Goal: Information Seeking & Learning: Learn about a topic

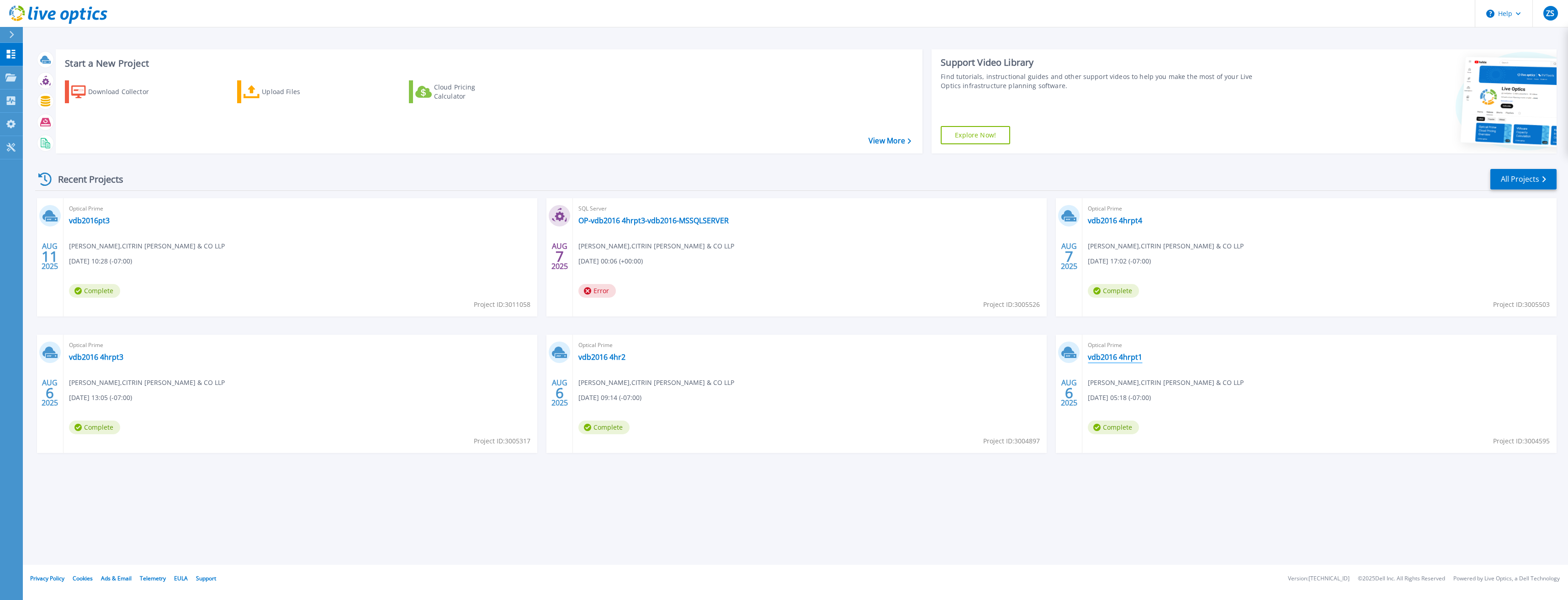
click at [1115, 361] on link "vdb2016 4hrpt1" at bounding box center [1115, 357] width 54 height 9
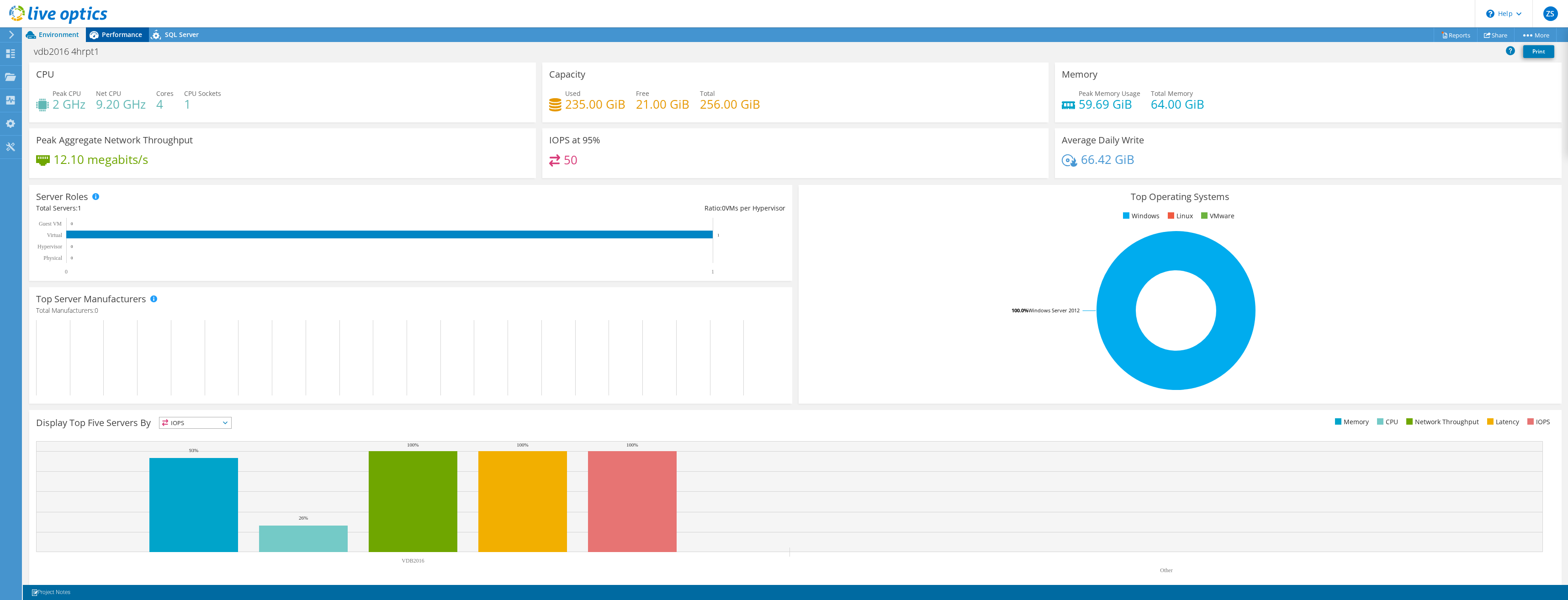
click at [125, 38] on span "Performance" at bounding box center [122, 34] width 40 height 9
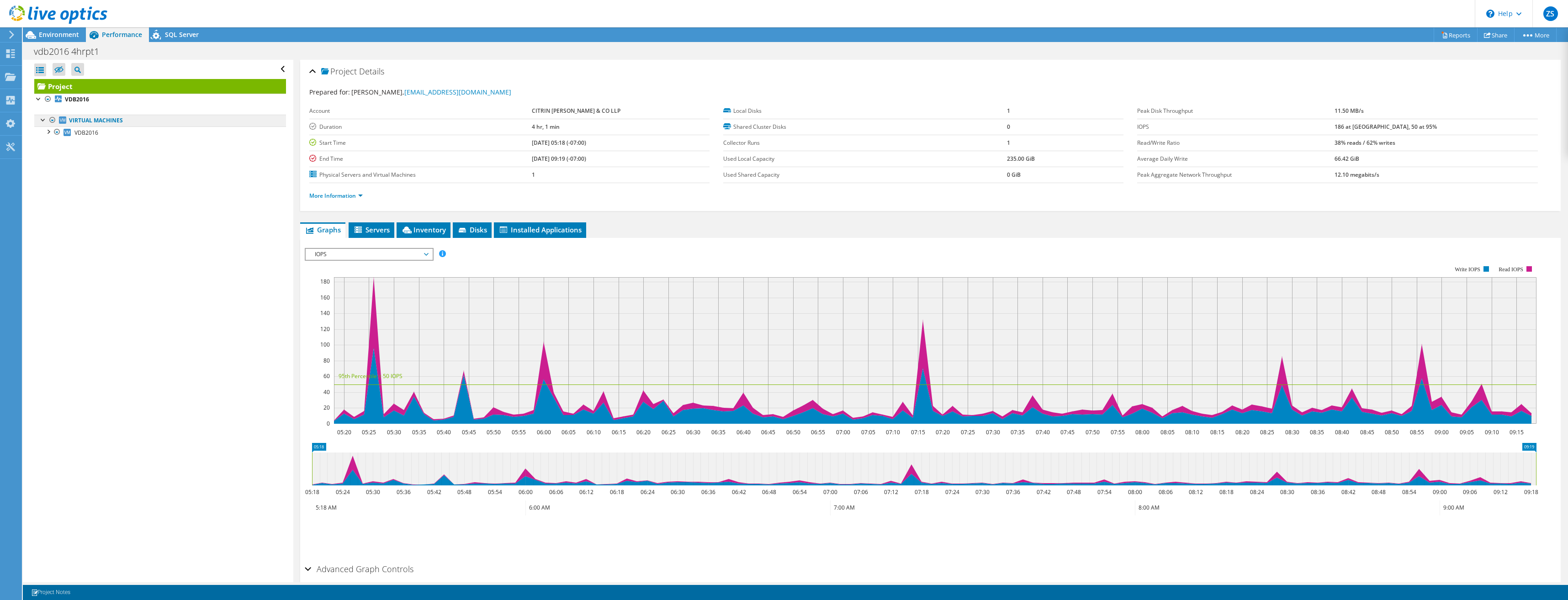
click at [100, 120] on link "Virtual Machines" at bounding box center [160, 121] width 251 height 12
click at [425, 253] on span "IOPS" at bounding box center [368, 254] width 118 height 11
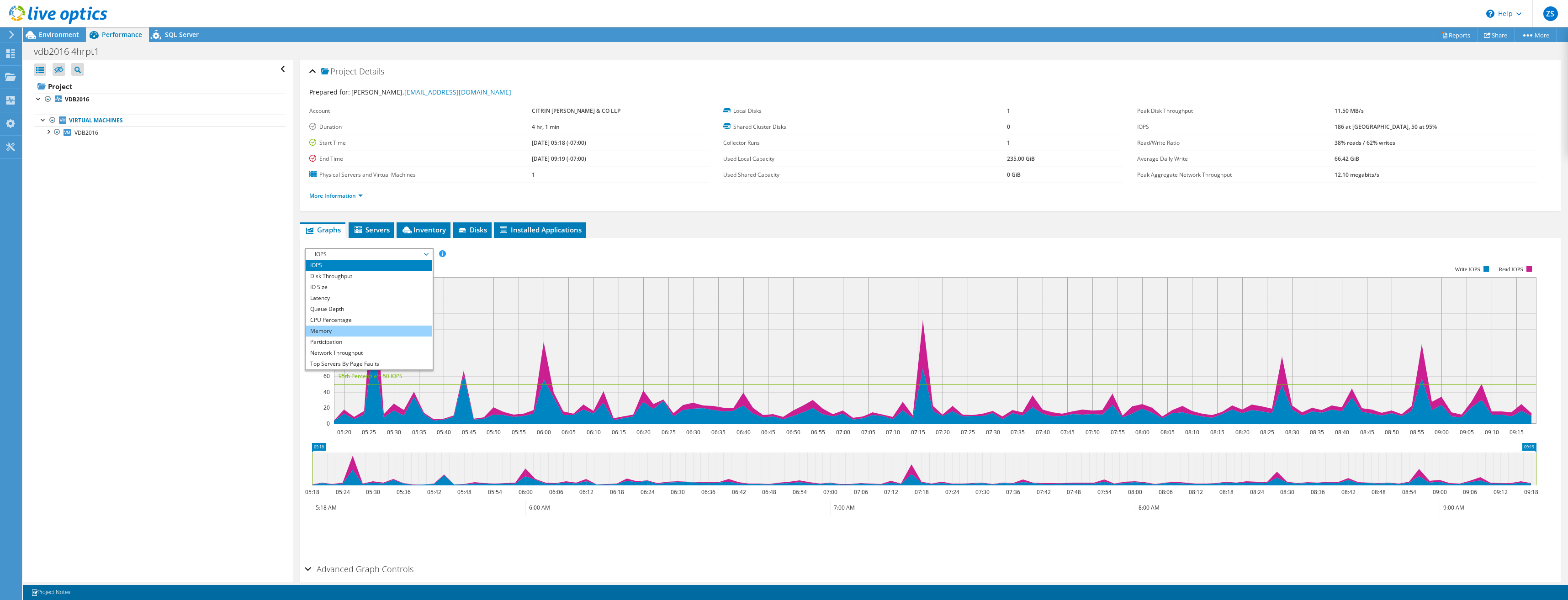
scroll to position [33, 0]
click at [167, 273] on div "Open All Close All Hide Excluded Nodes Project Tree Filter" at bounding box center [158, 320] width 270 height 522
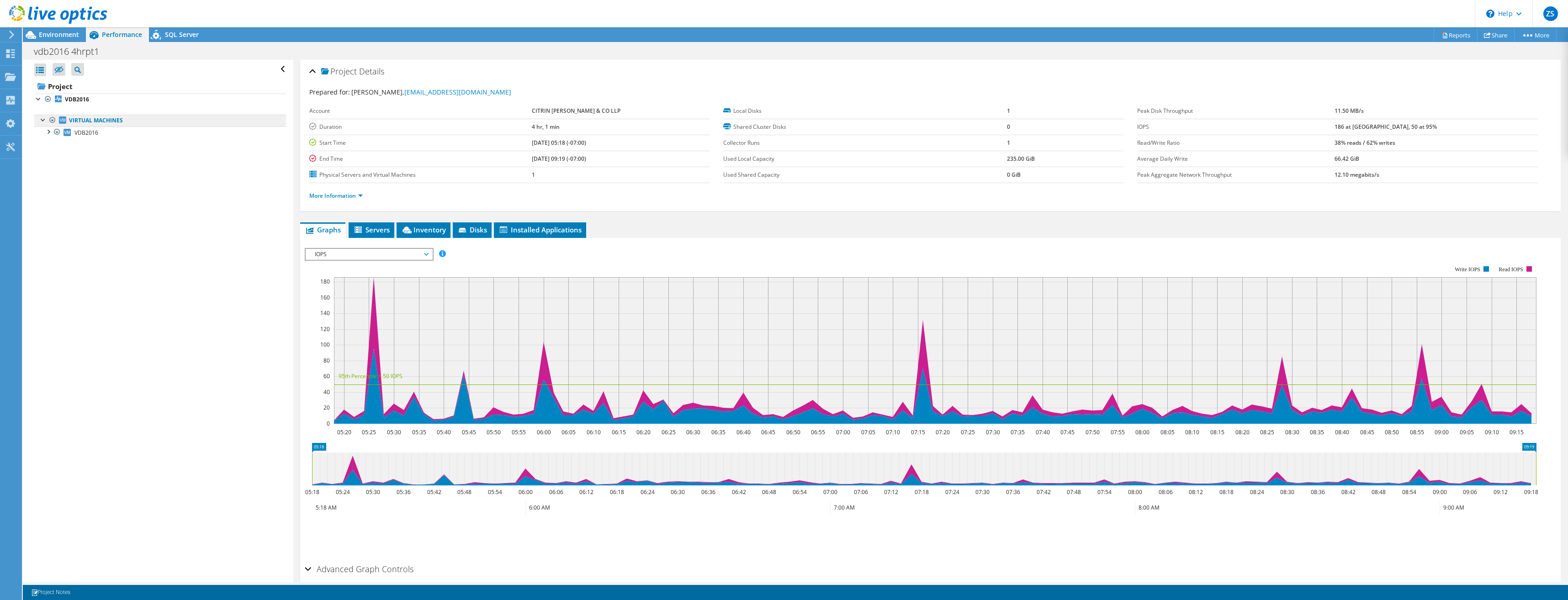
click at [73, 118] on link "Virtual Machines" at bounding box center [160, 121] width 251 height 12
click at [77, 133] on span "VDB2016" at bounding box center [86, 133] width 24 height 8
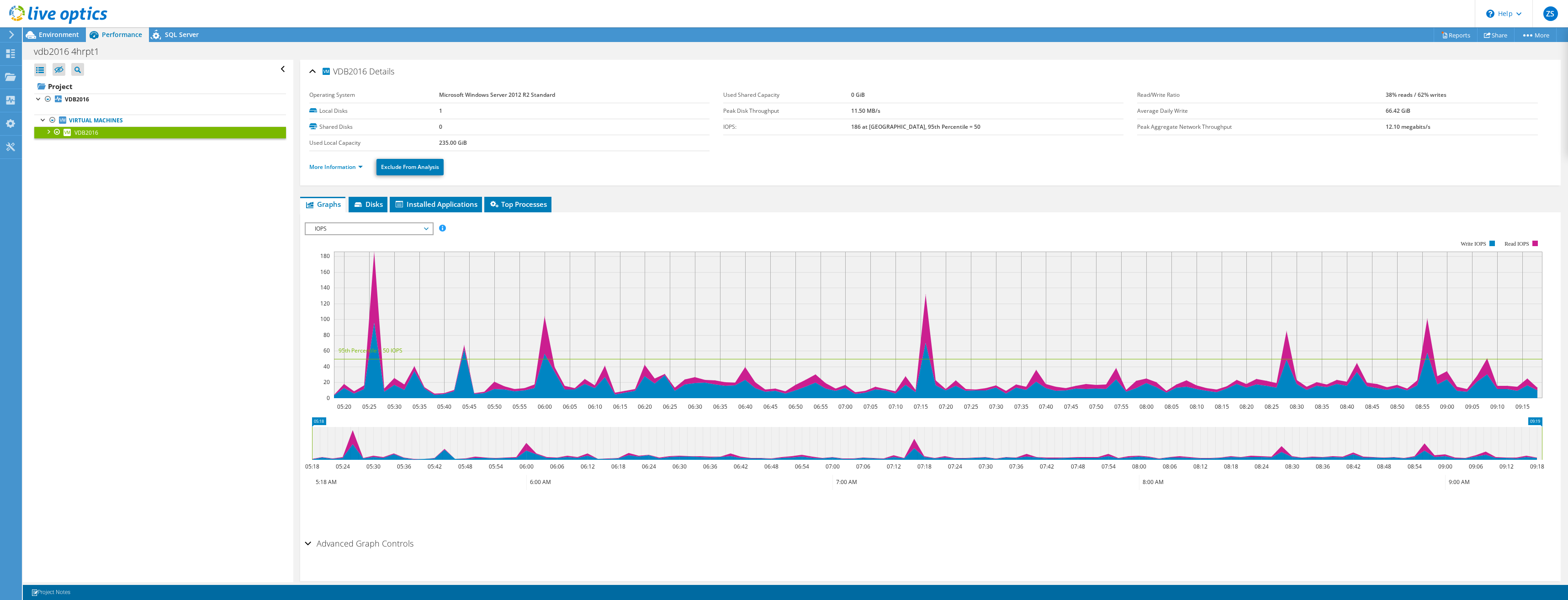
click at [406, 228] on span "IOPS" at bounding box center [368, 228] width 118 height 11
click at [374, 284] on li "Page Faults" at bounding box center [369, 284] width 126 height 11
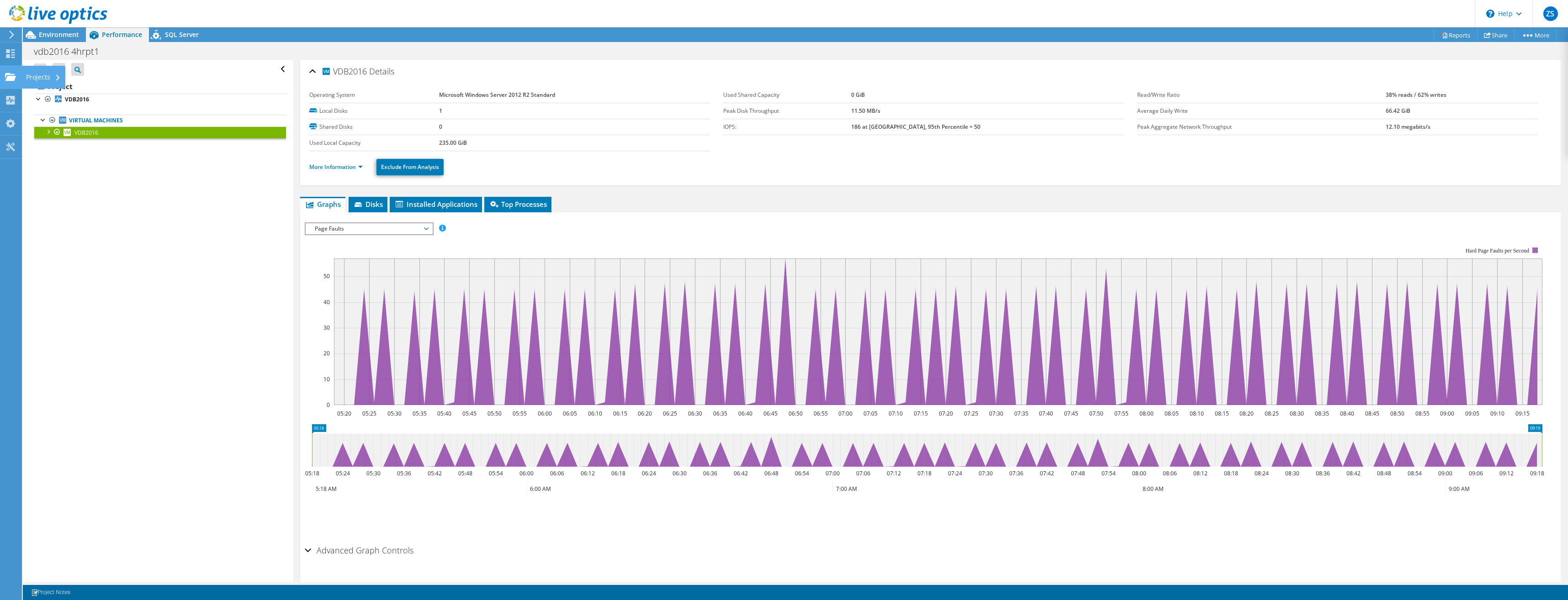
click at [29, 75] on div "Projects" at bounding box center [43, 77] width 44 height 23
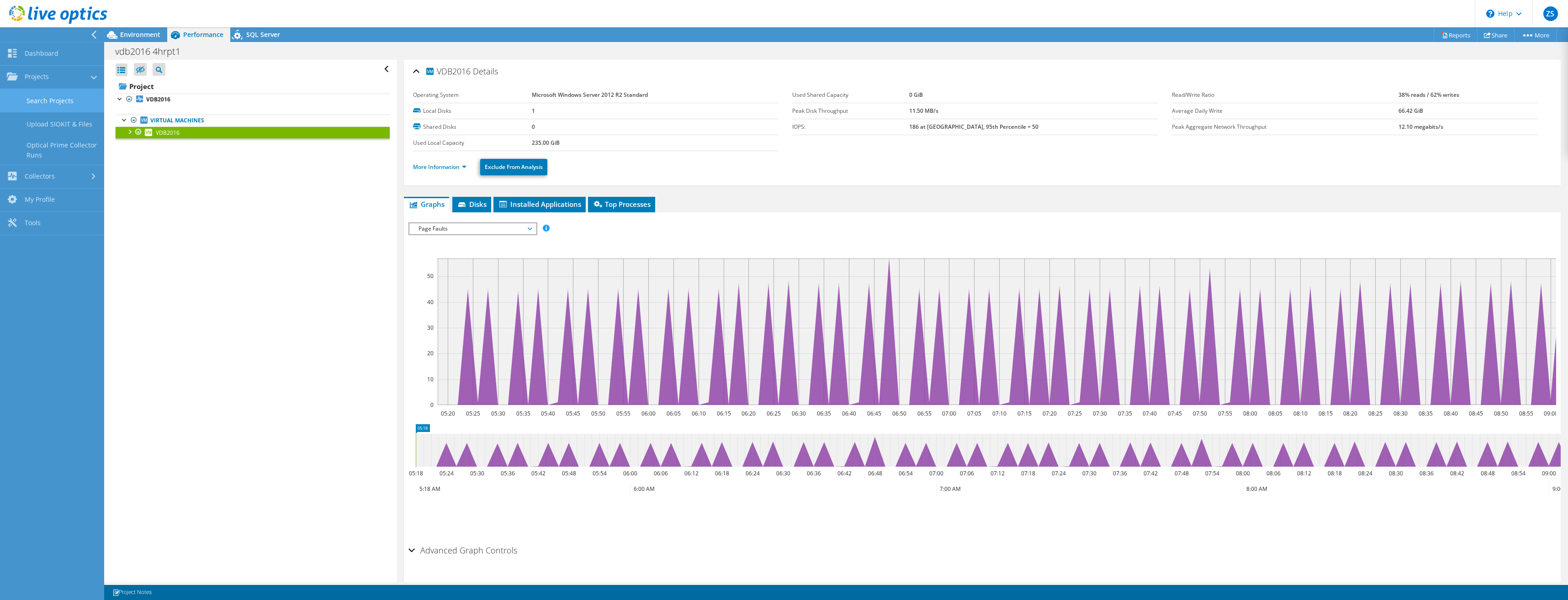
click at [52, 100] on link "Search Projects" at bounding box center [52, 100] width 104 height 24
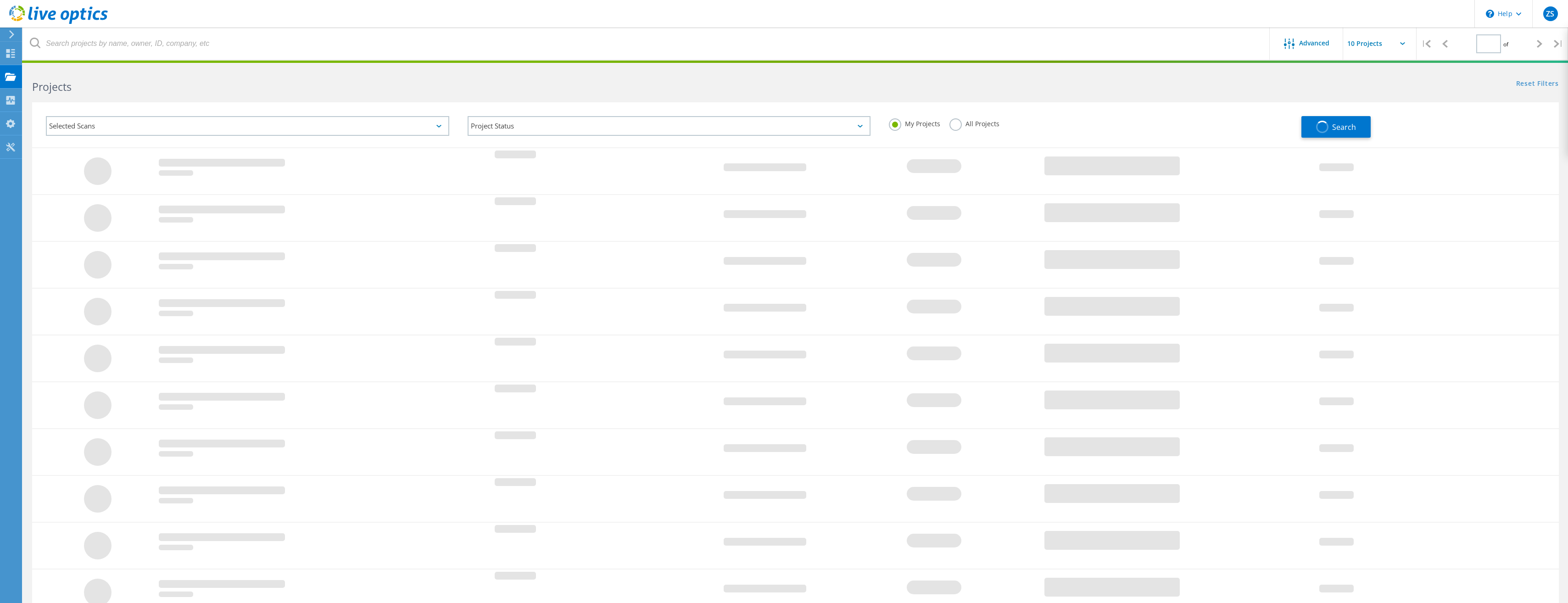
type input "1"
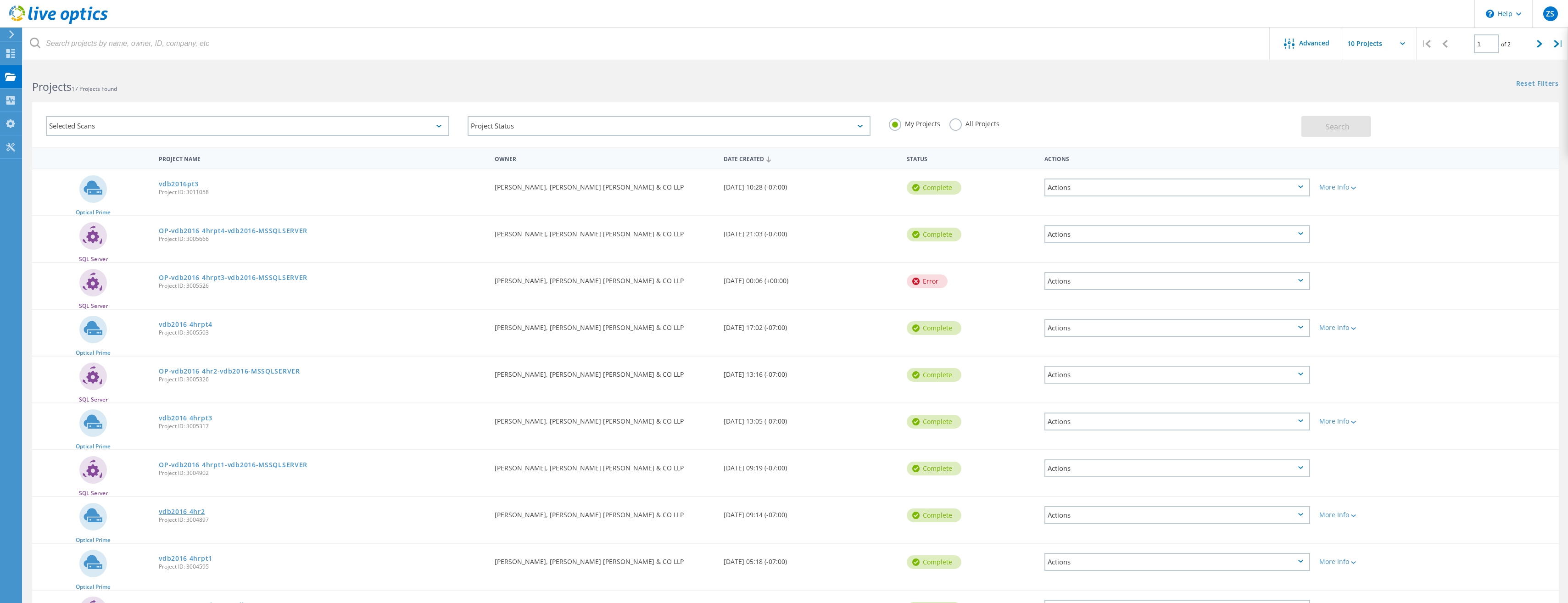
click at [198, 513] on link "vdb2016 4hr2" at bounding box center [182, 512] width 46 height 7
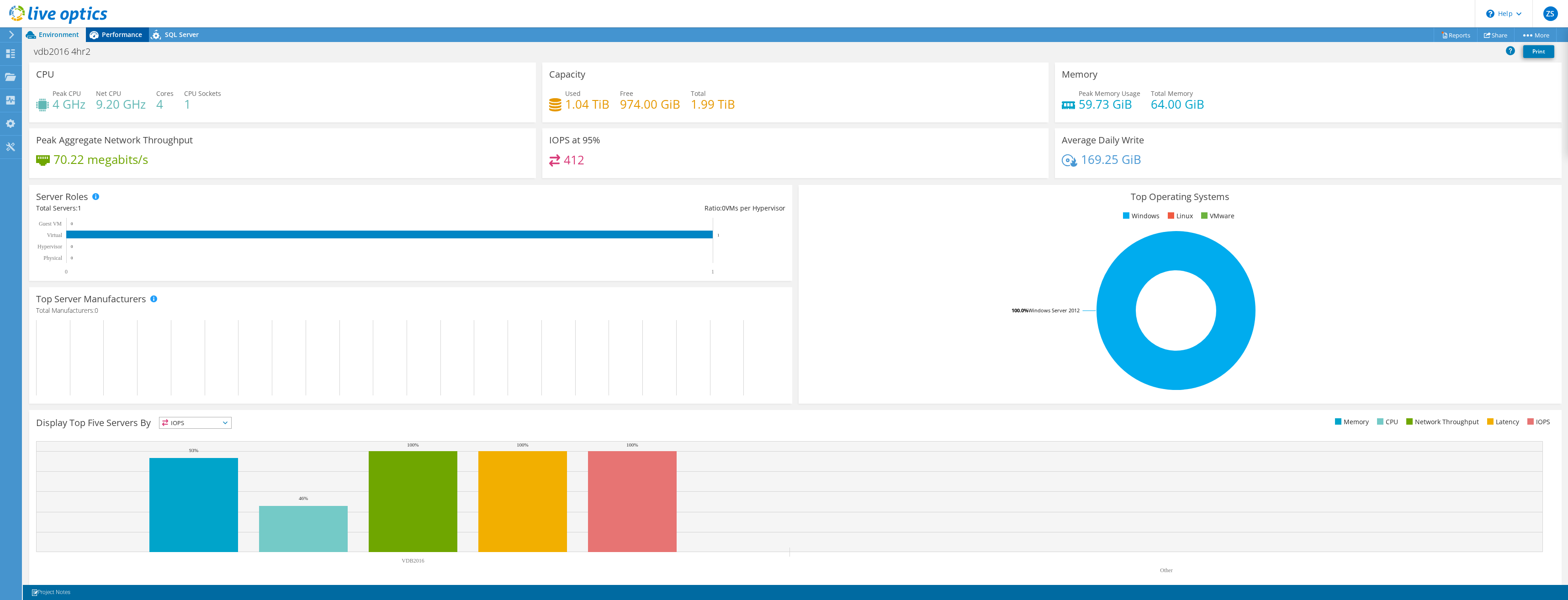
click at [120, 36] on span "Performance" at bounding box center [122, 34] width 40 height 9
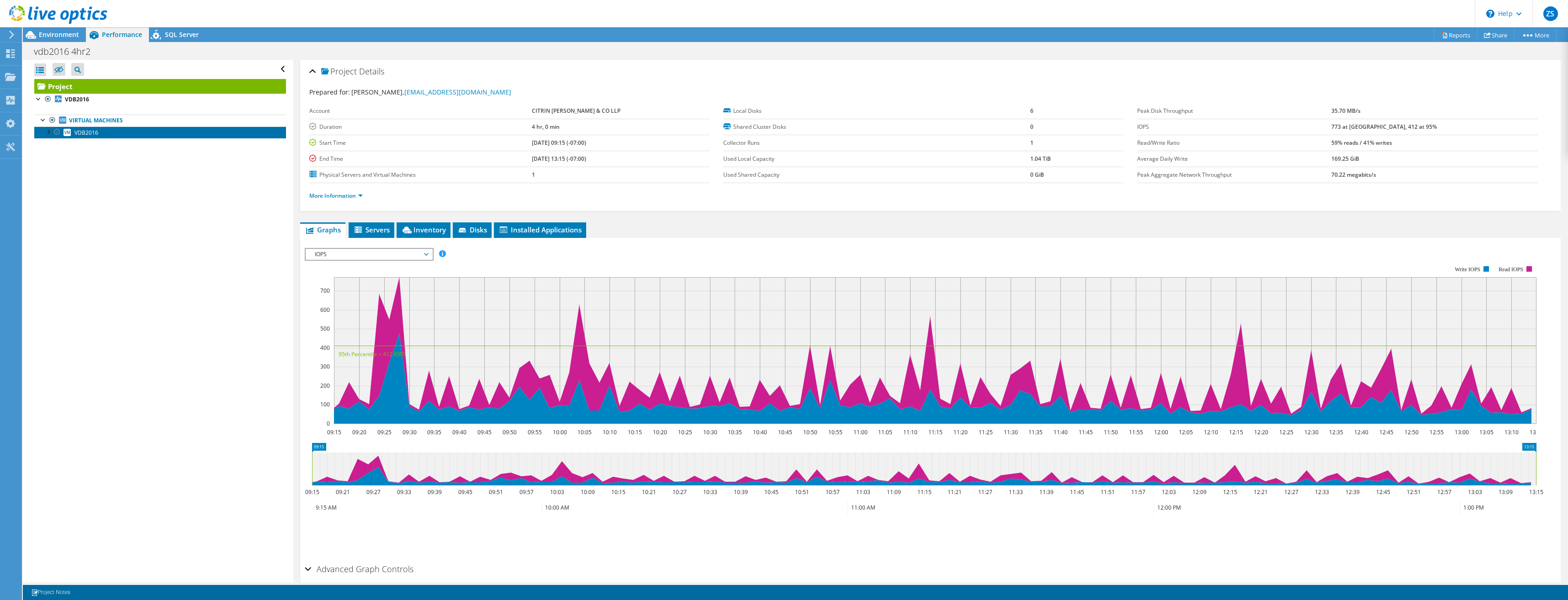
click at [83, 131] on span "VDB2016" at bounding box center [86, 133] width 24 height 8
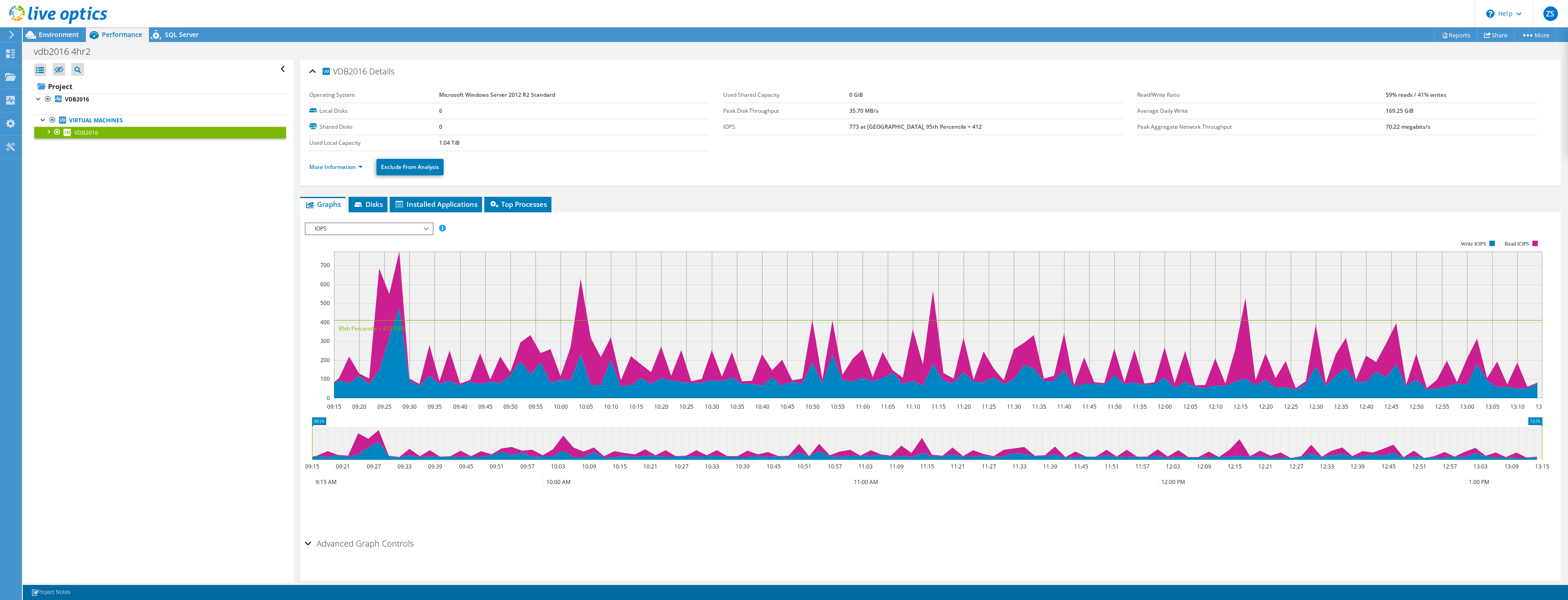
click at [425, 231] on span "IOPS" at bounding box center [368, 228] width 118 height 11
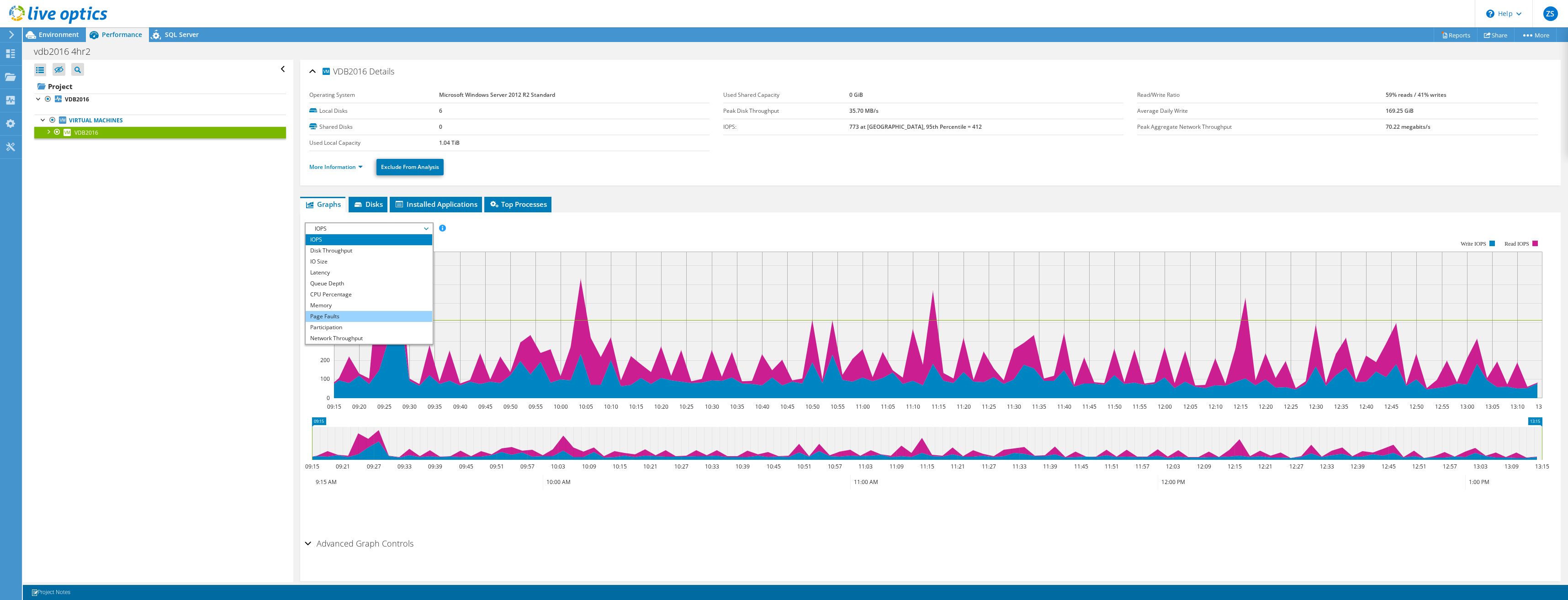
click at [343, 317] on li "Page Faults" at bounding box center [369, 316] width 126 height 11
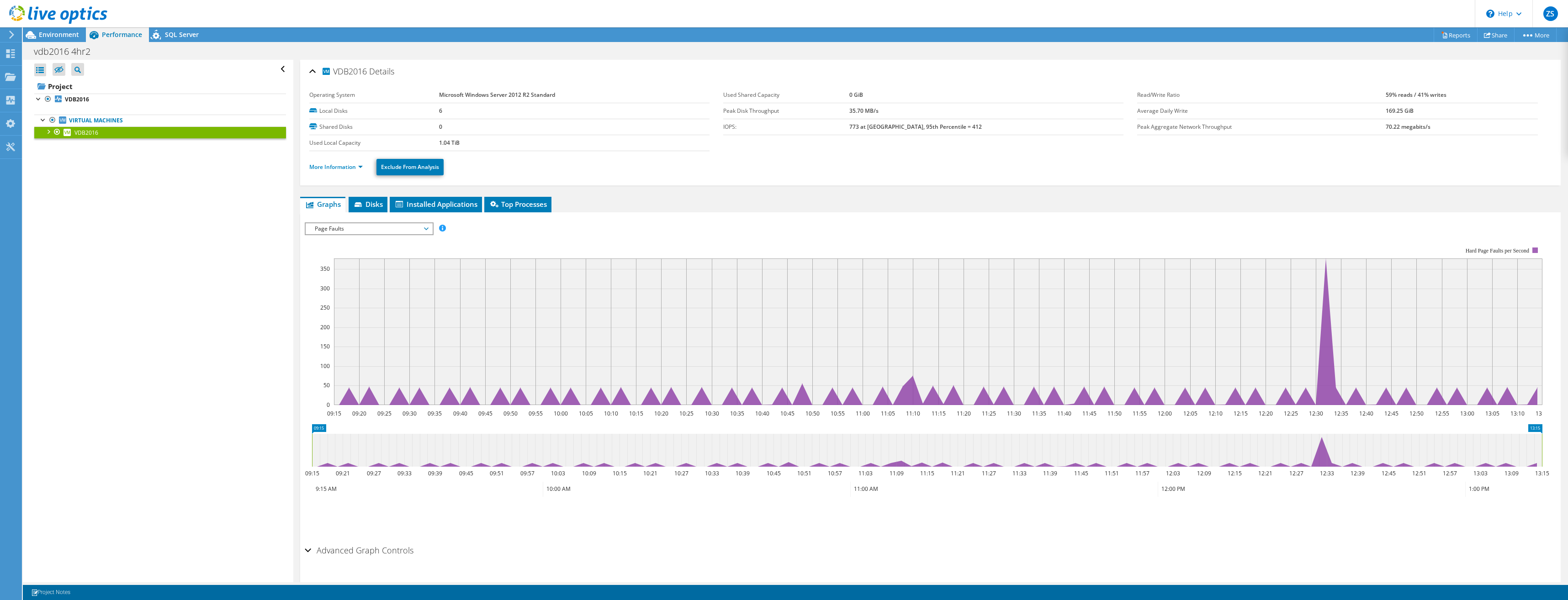
click at [1303, 361] on rect at bounding box center [938, 332] width 1208 height 146
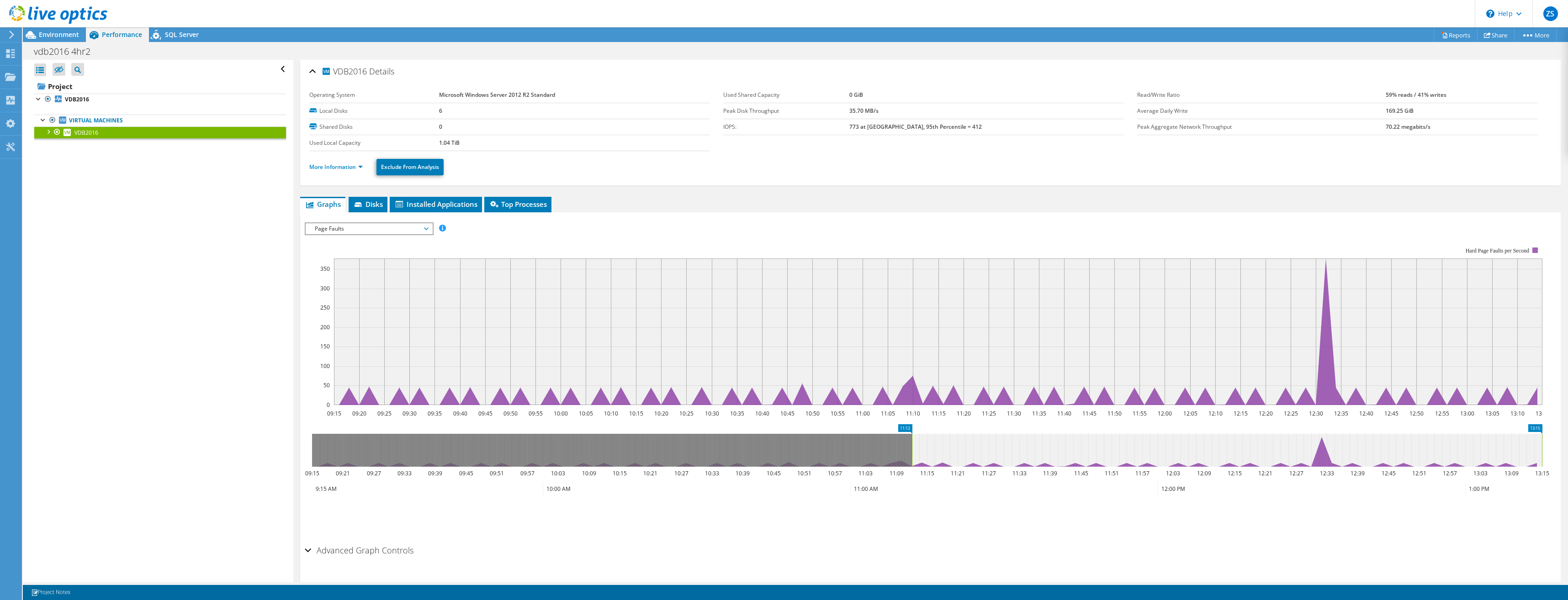
drag, startPoint x: 313, startPoint y: 446, endPoint x: 912, endPoint y: 455, distance: 599.1
click at [912, 455] on rect at bounding box center [912, 449] width 3 height 33
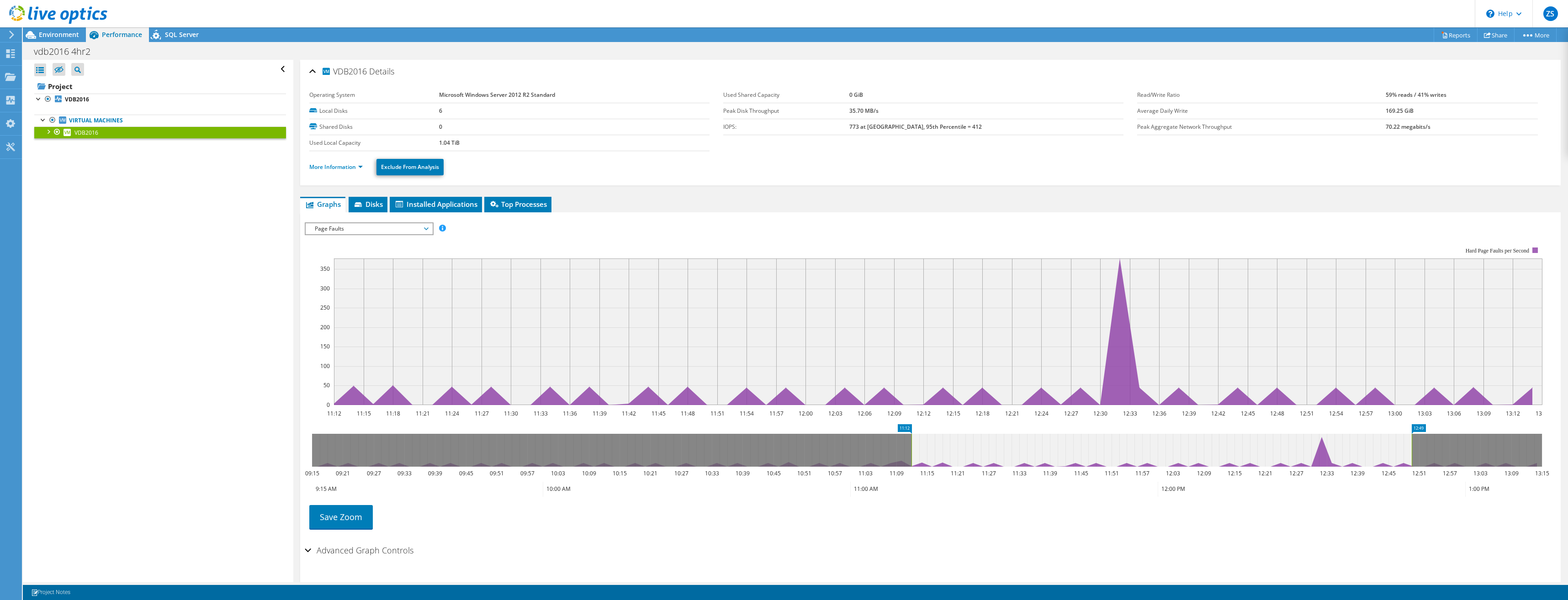
drag, startPoint x: 1542, startPoint y: 438, endPoint x: 1412, endPoint y: 446, distance: 130.2
click at [1412, 446] on rect at bounding box center [1411, 449] width 3 height 33
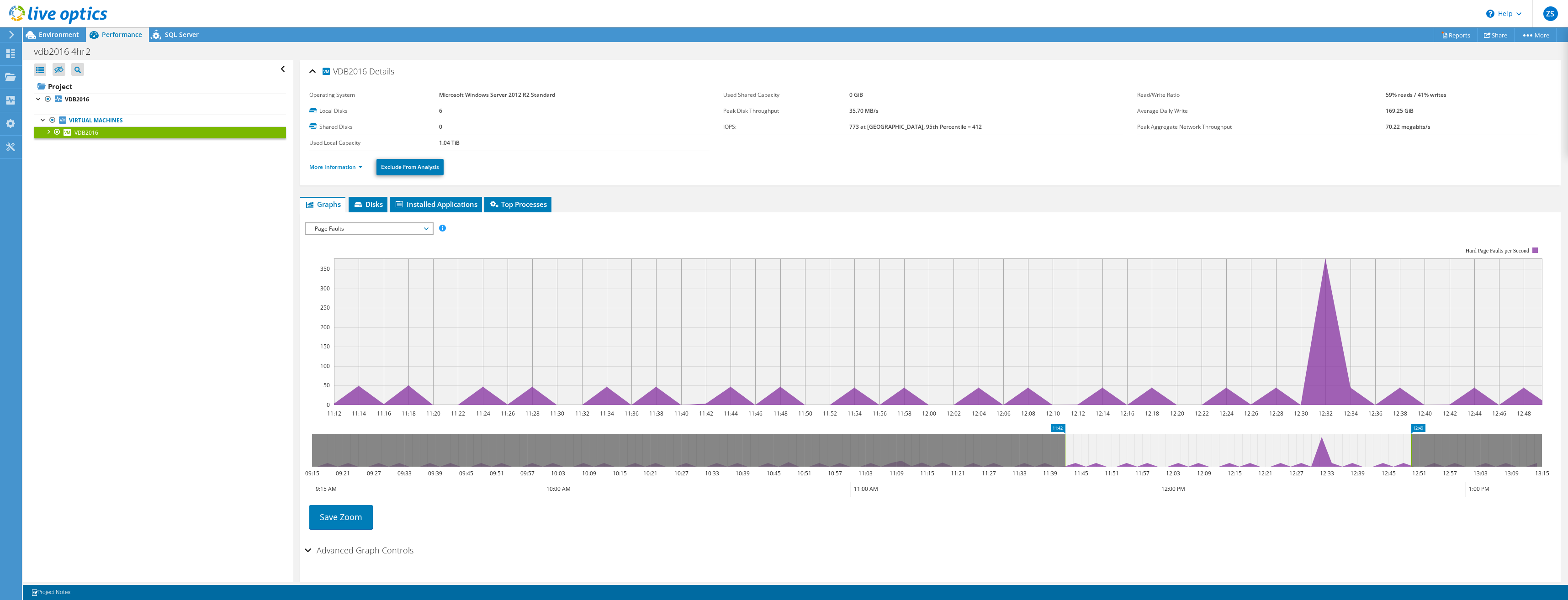
drag, startPoint x: 912, startPoint y: 447, endPoint x: 1066, endPoint y: 441, distance: 154.1
click at [1066, 441] on rect at bounding box center [1064, 449] width 3 height 33
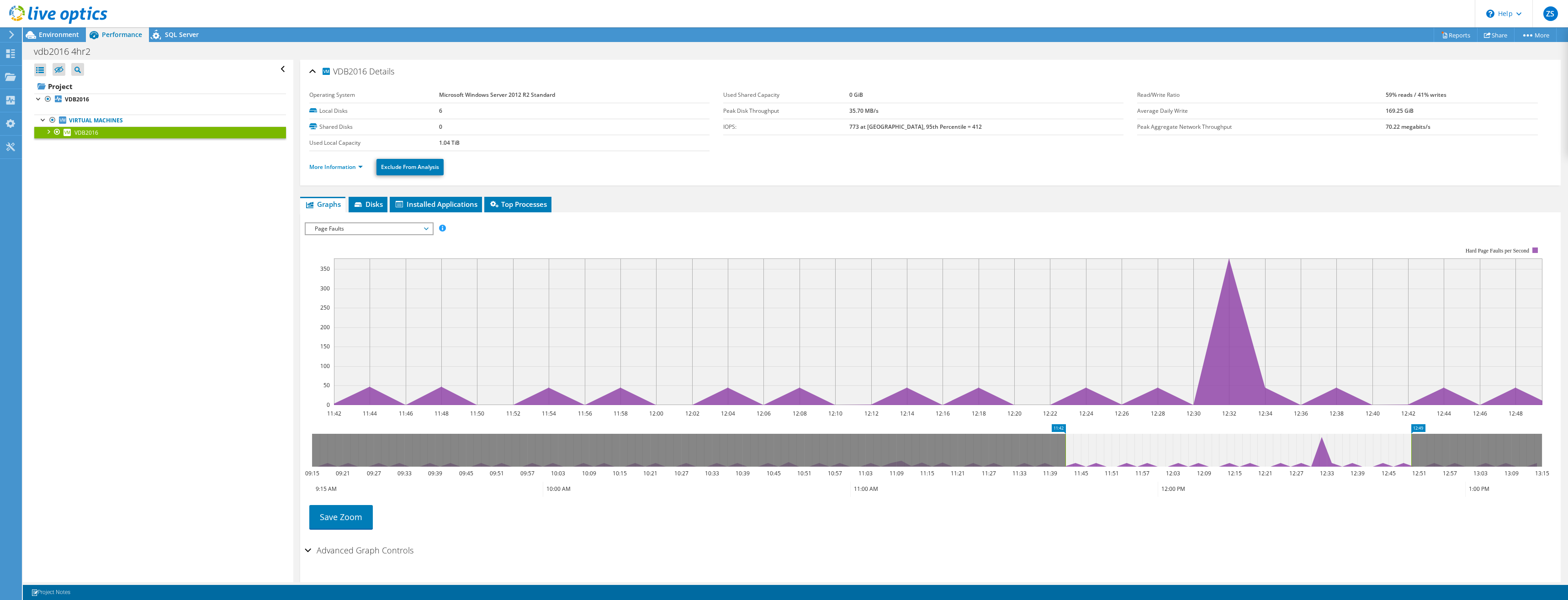
click at [422, 231] on span "Page Faults" at bounding box center [368, 228] width 118 height 11
click at [512, 243] on rect at bounding box center [923, 326] width 1238 height 183
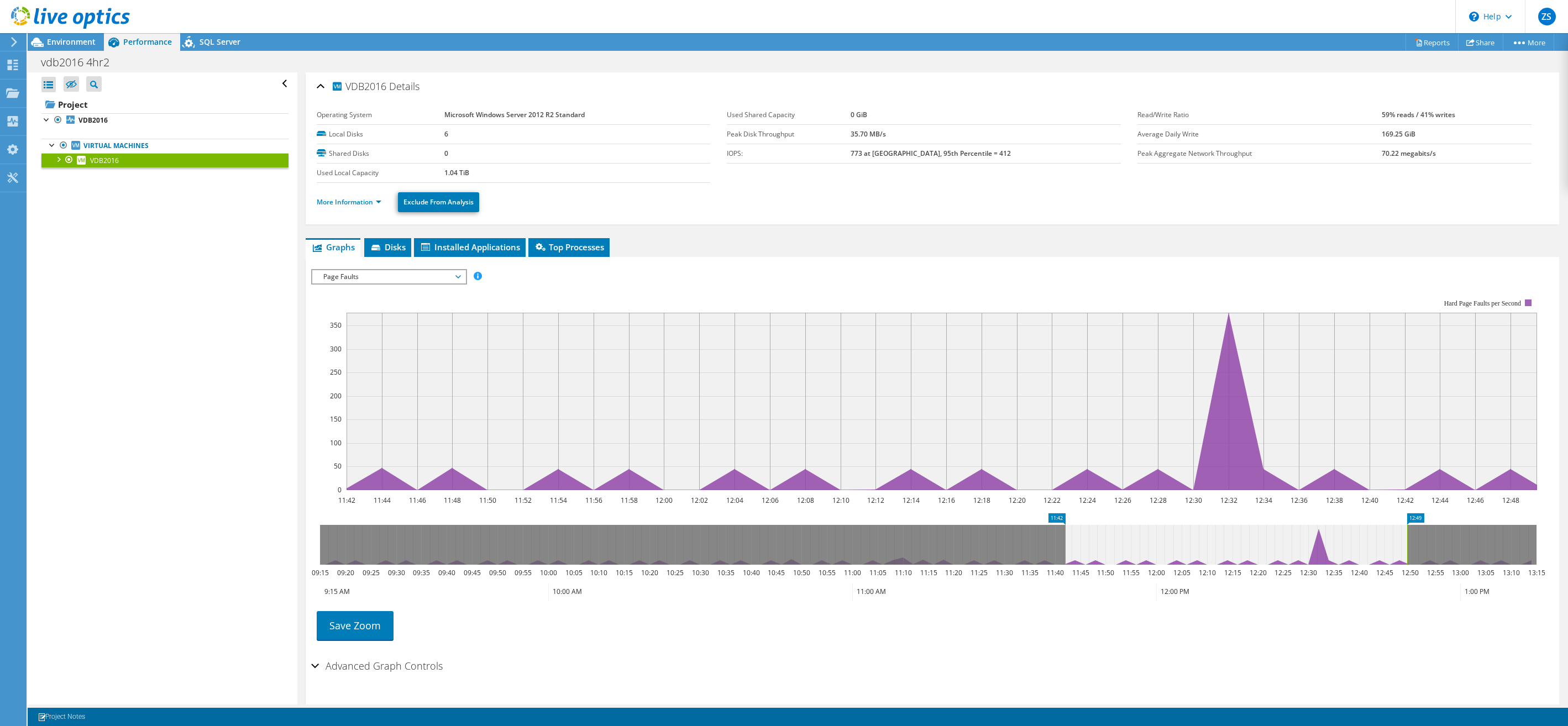
click at [58, 156] on div at bounding box center [59, 159] width 11 height 11
click at [74, 189] on div at bounding box center [75, 189] width 11 height 13
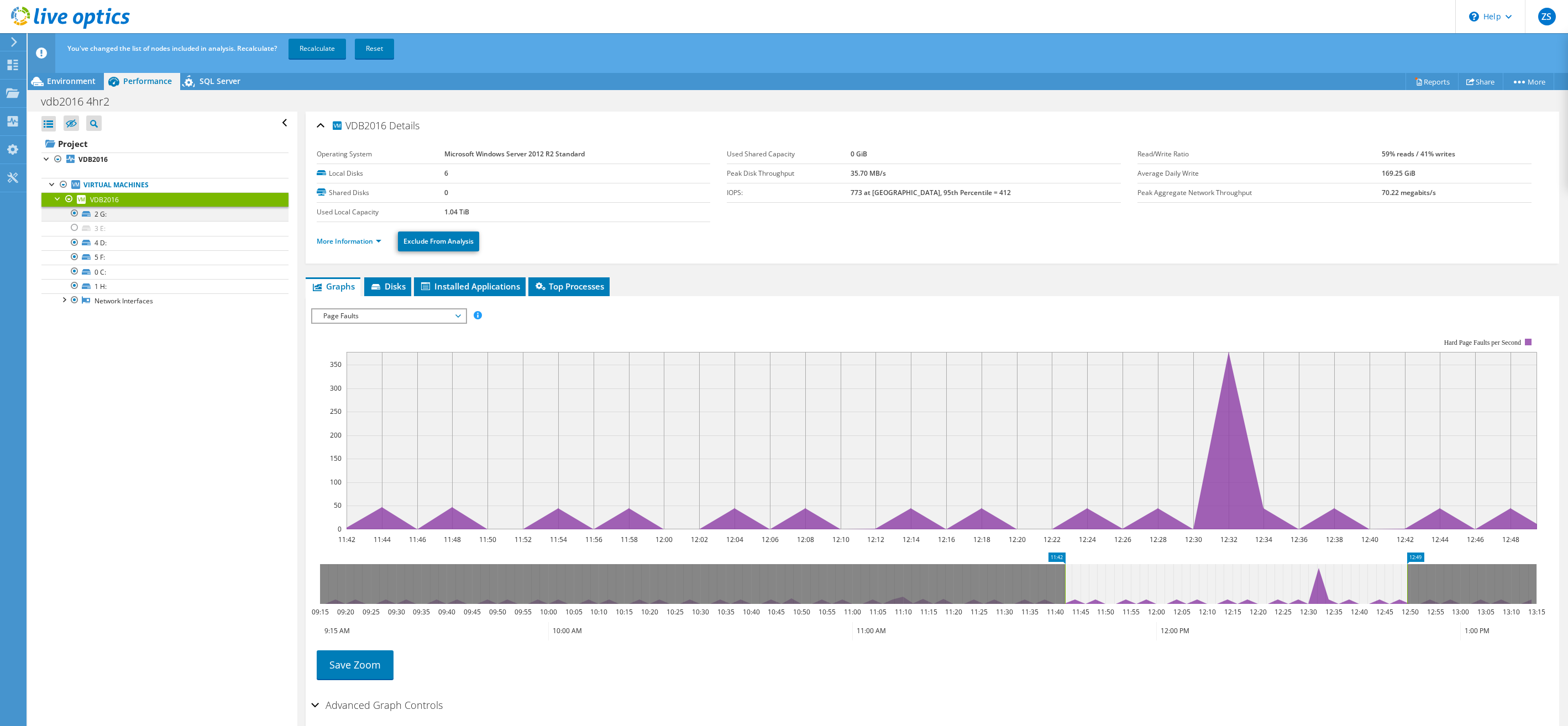
click at [76, 213] on div at bounding box center [75, 213] width 11 height 13
click at [276, 392] on div "Open All Close All Hide Excluded Nodes Project Tree Filter" at bounding box center [162, 427] width 269 height 632
click at [72, 213] on div at bounding box center [75, 213] width 11 height 13
click at [74, 242] on div at bounding box center [75, 242] width 11 height 13
click at [73, 257] on div at bounding box center [75, 257] width 11 height 13
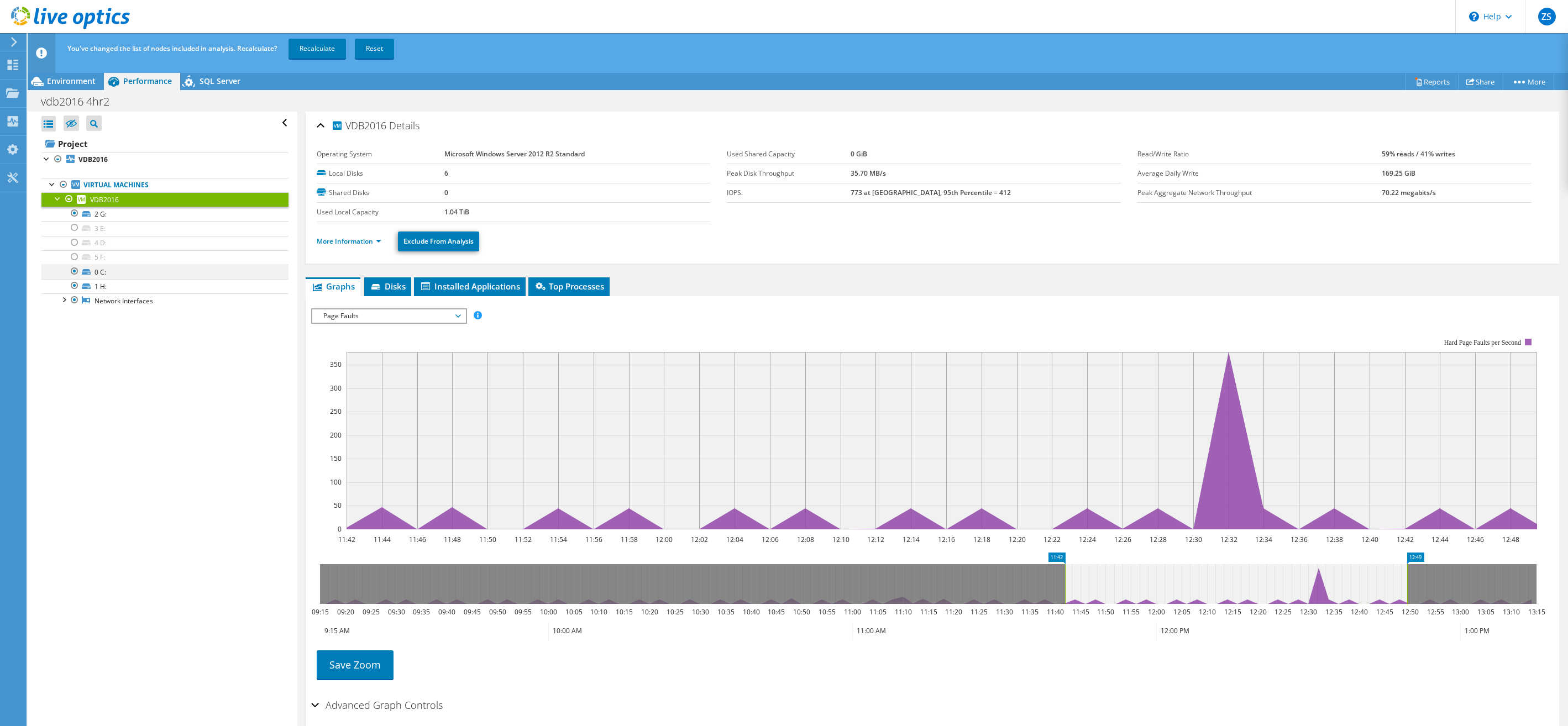
click at [72, 271] on div at bounding box center [75, 271] width 11 height 13
click at [75, 285] on div at bounding box center [75, 285] width 11 height 13
click at [158, 376] on div "Open All Close All Hide Excluded Nodes Project Tree Filter" at bounding box center [162, 427] width 269 height 632
click at [323, 51] on link "Recalculate" at bounding box center [317, 49] width 58 height 20
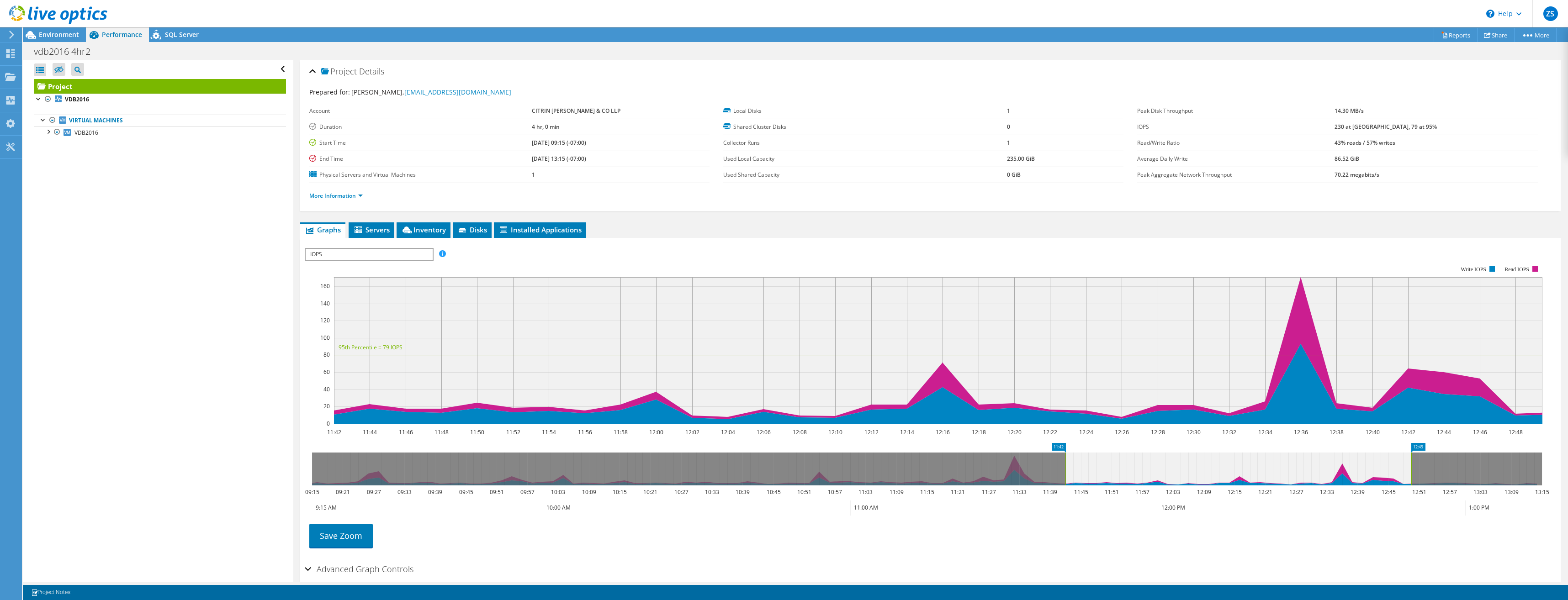
click at [189, 347] on div "Open All Close All Hide Excluded Nodes Project Tree Filter" at bounding box center [158, 320] width 270 height 522
click at [411, 253] on span "IOPS" at bounding box center [369, 254] width 126 height 11
click at [349, 354] on li "Network Throughput" at bounding box center [369, 353] width 126 height 11
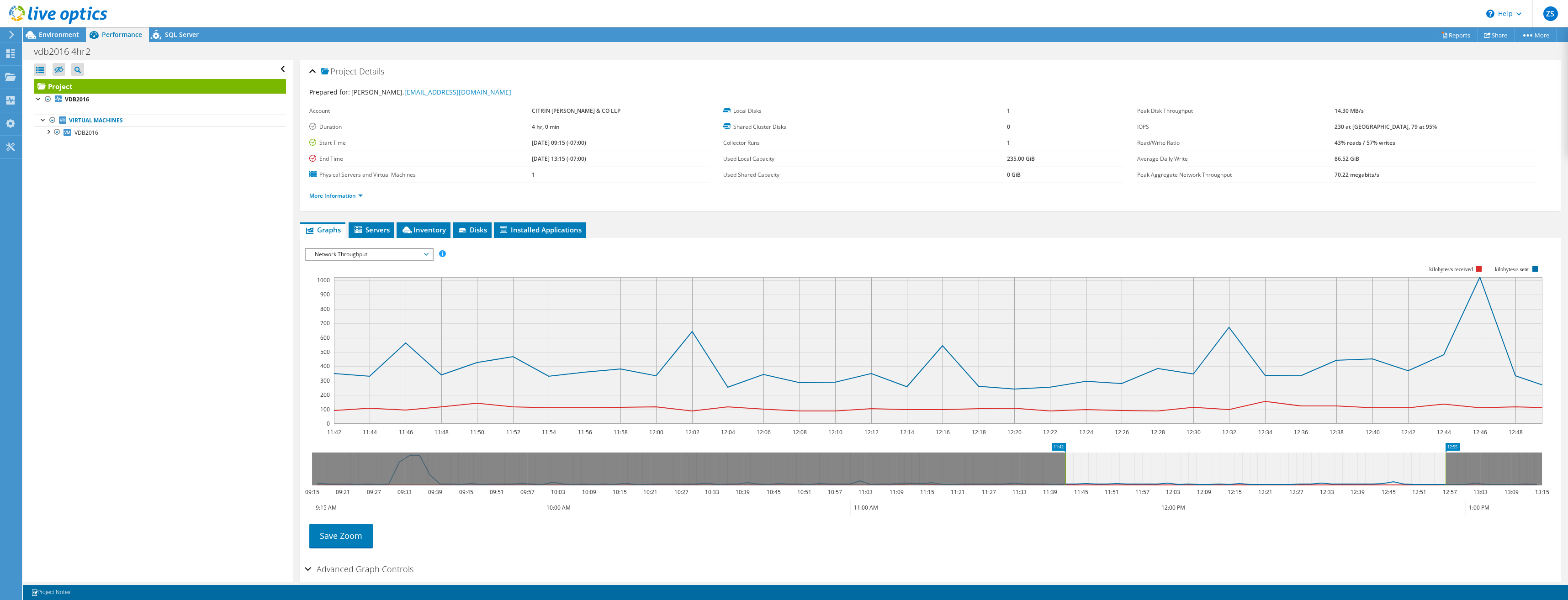
drag, startPoint x: 1412, startPoint y: 461, endPoint x: 1446, endPoint y: 460, distance: 34.0
click at [1446, 460] on rect at bounding box center [1445, 468] width 3 height 33
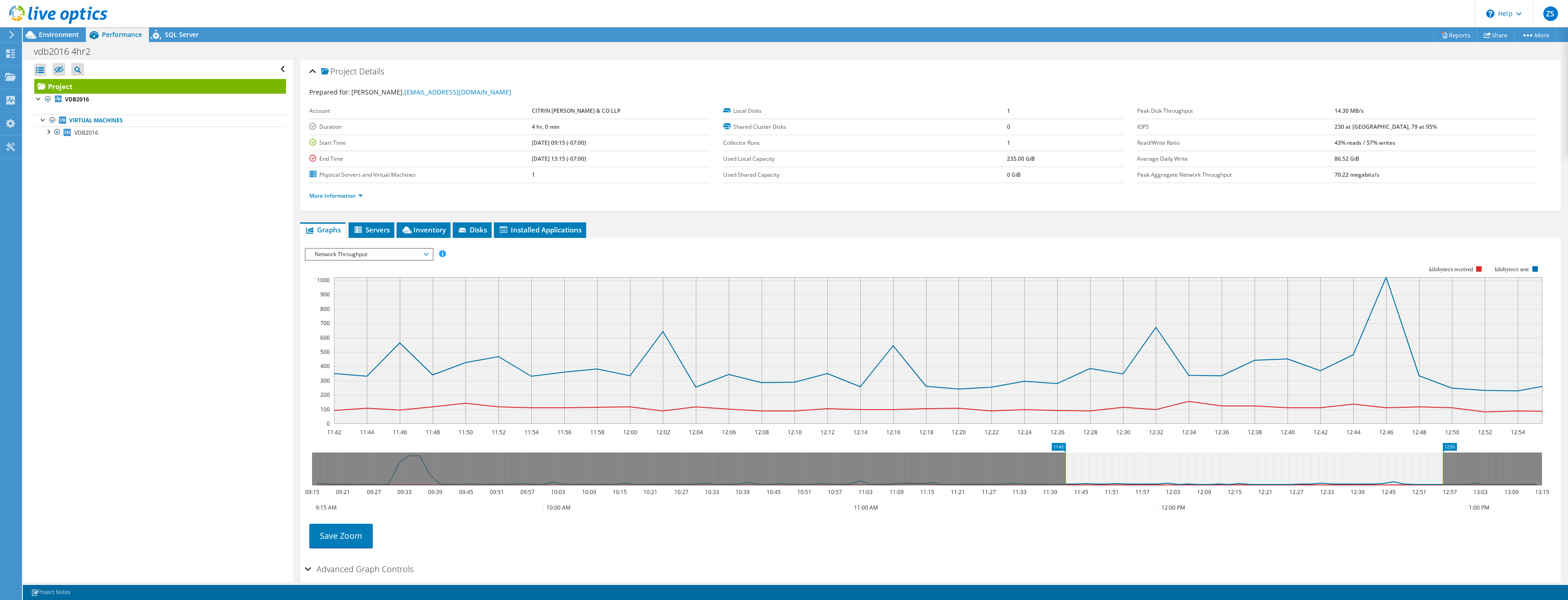
drag, startPoint x: 1442, startPoint y: 463, endPoint x: 1482, endPoint y: 457, distance: 40.4
click at [1444, 457] on rect at bounding box center [1442, 468] width 3 height 33
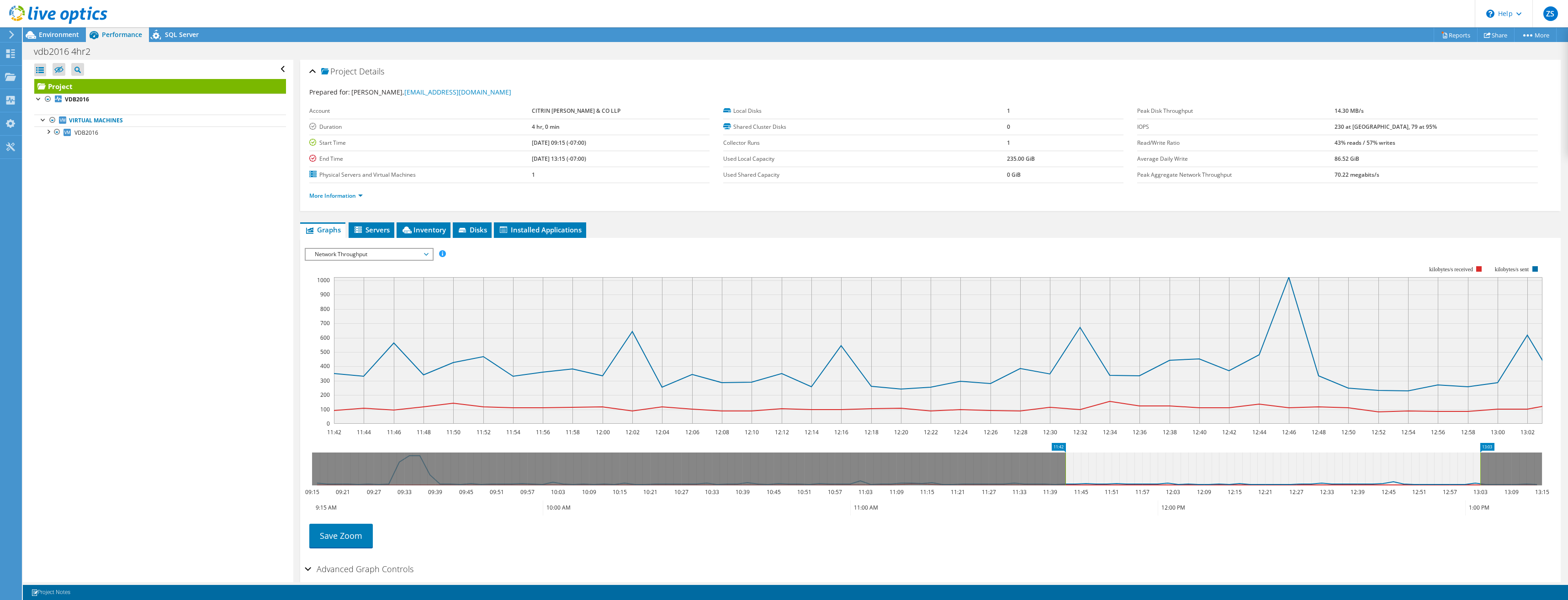
click at [404, 254] on span "Network Throughput" at bounding box center [368, 254] width 118 height 11
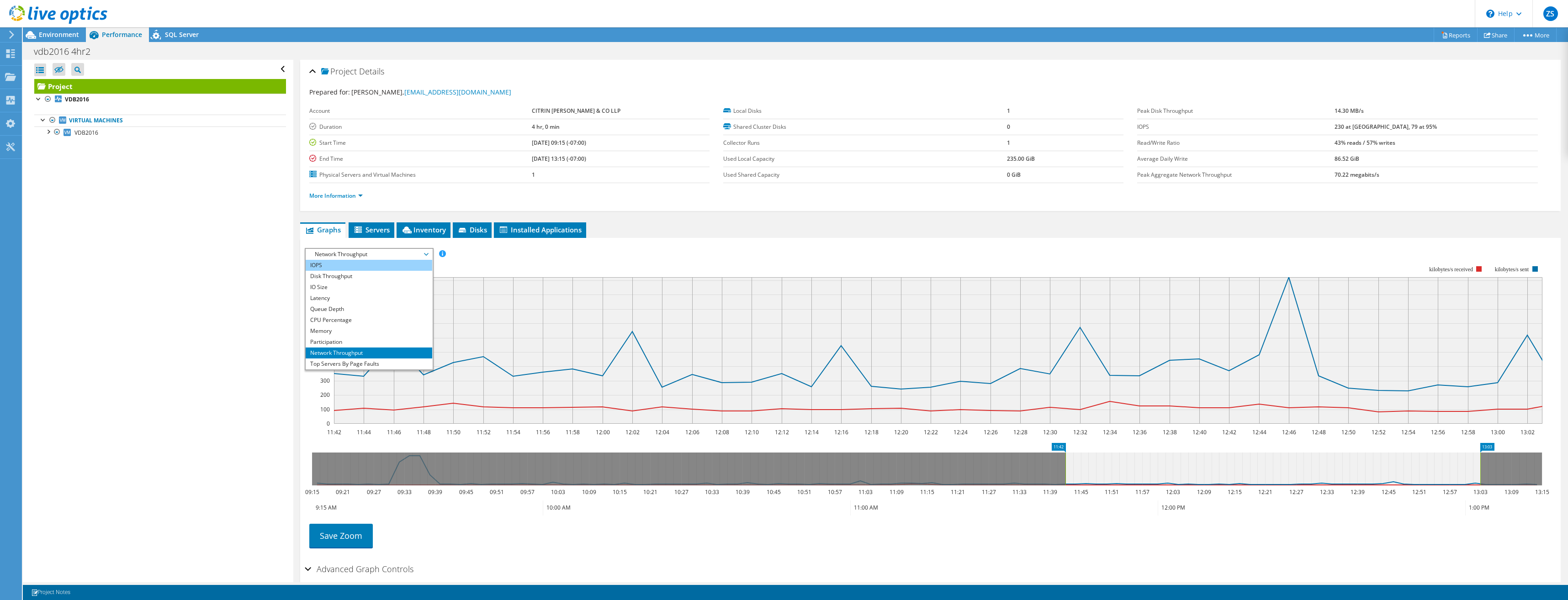
click at [341, 265] on li "IOPS" at bounding box center [369, 265] width 126 height 11
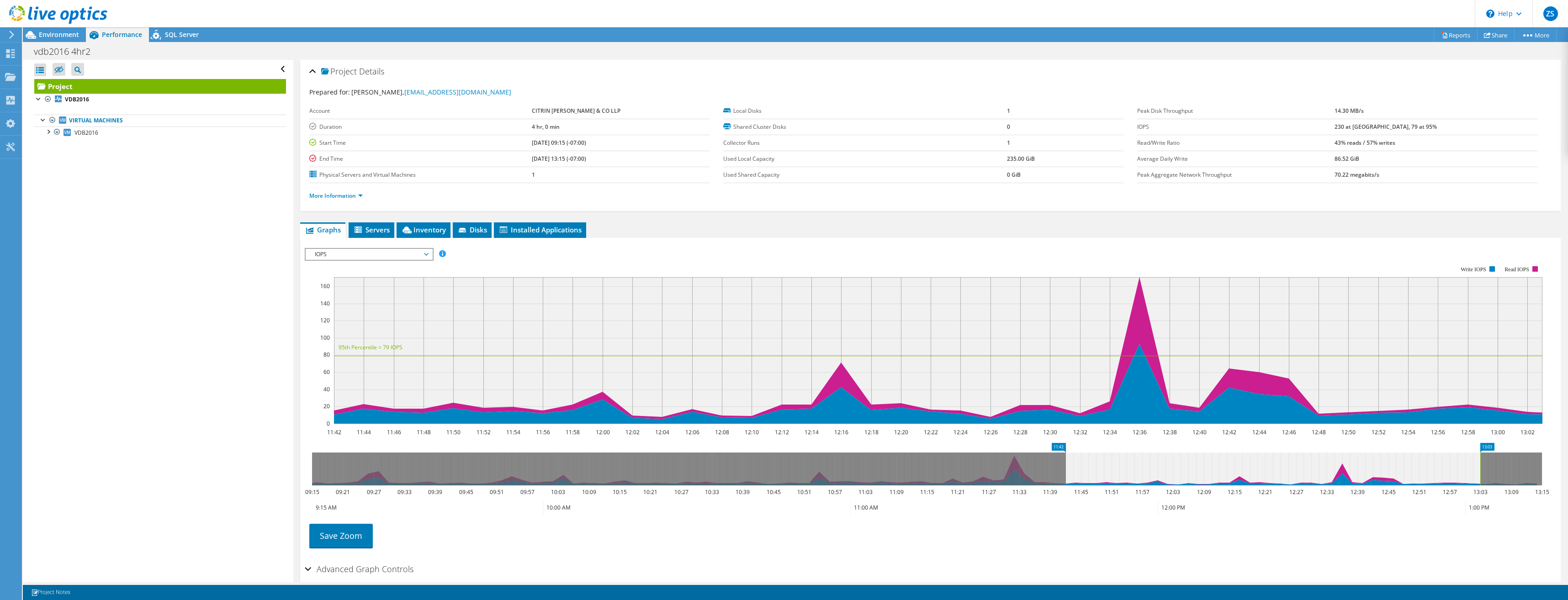
click at [12, 35] on icon at bounding box center [11, 35] width 7 height 8
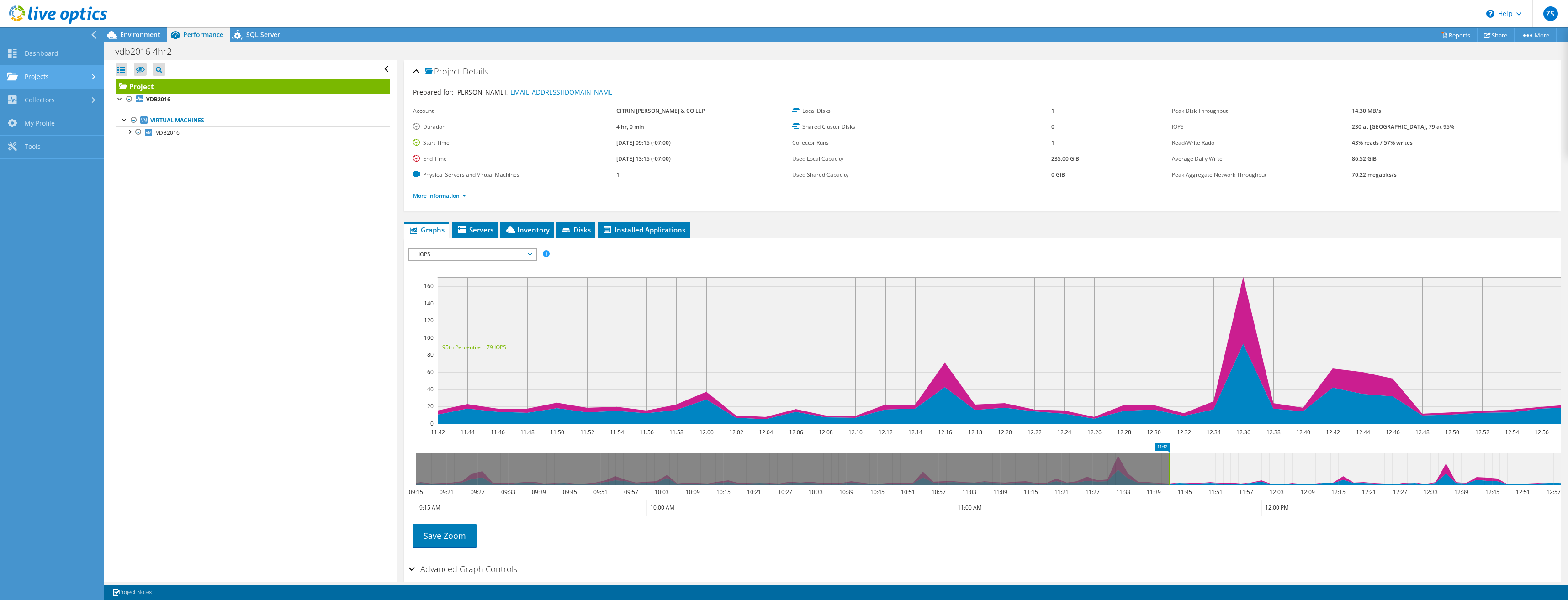
click at [54, 82] on link "Projects" at bounding box center [52, 77] width 104 height 24
click at [56, 99] on link "Search Projects" at bounding box center [52, 100] width 104 height 24
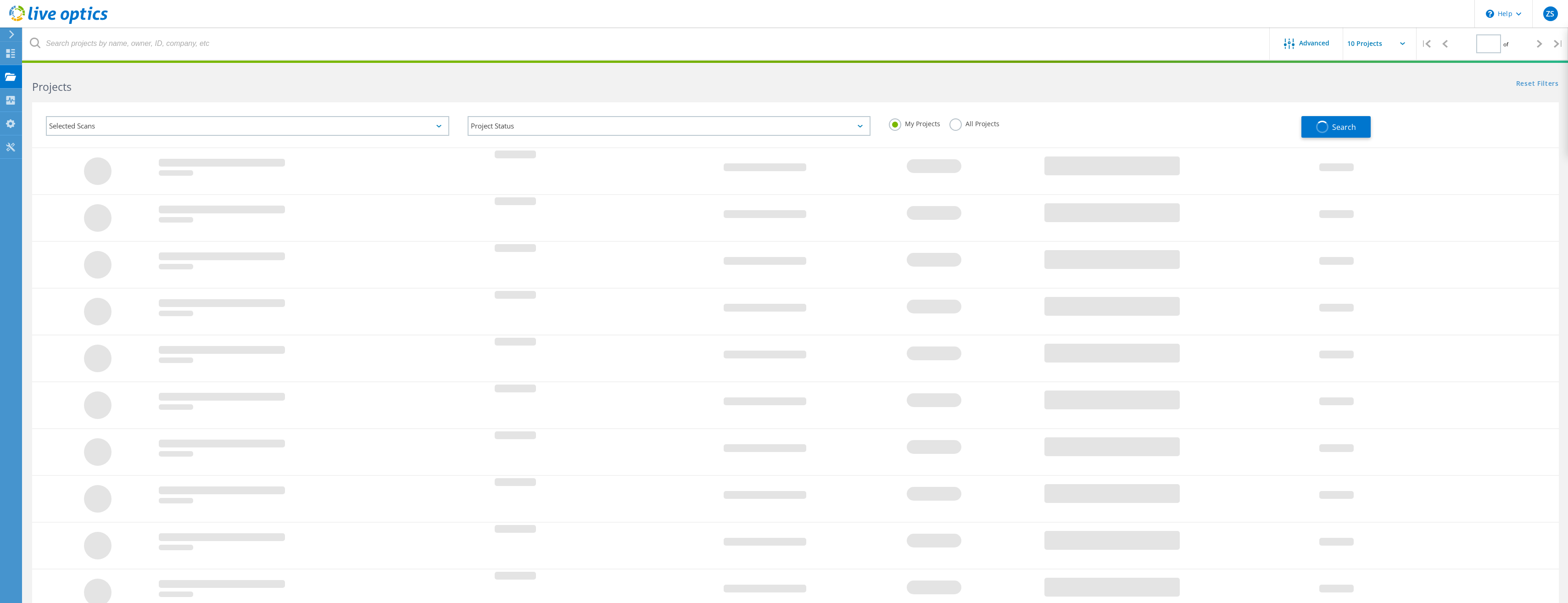
type input "1"
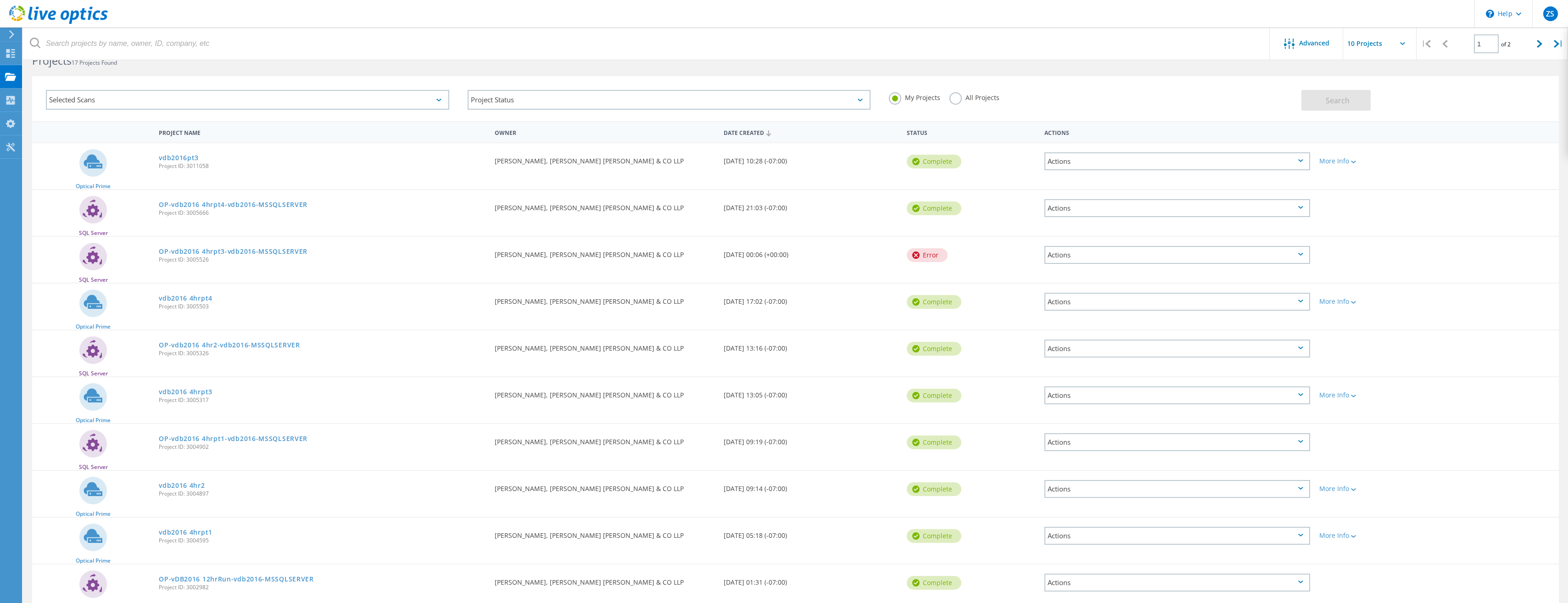
scroll to position [70, 0]
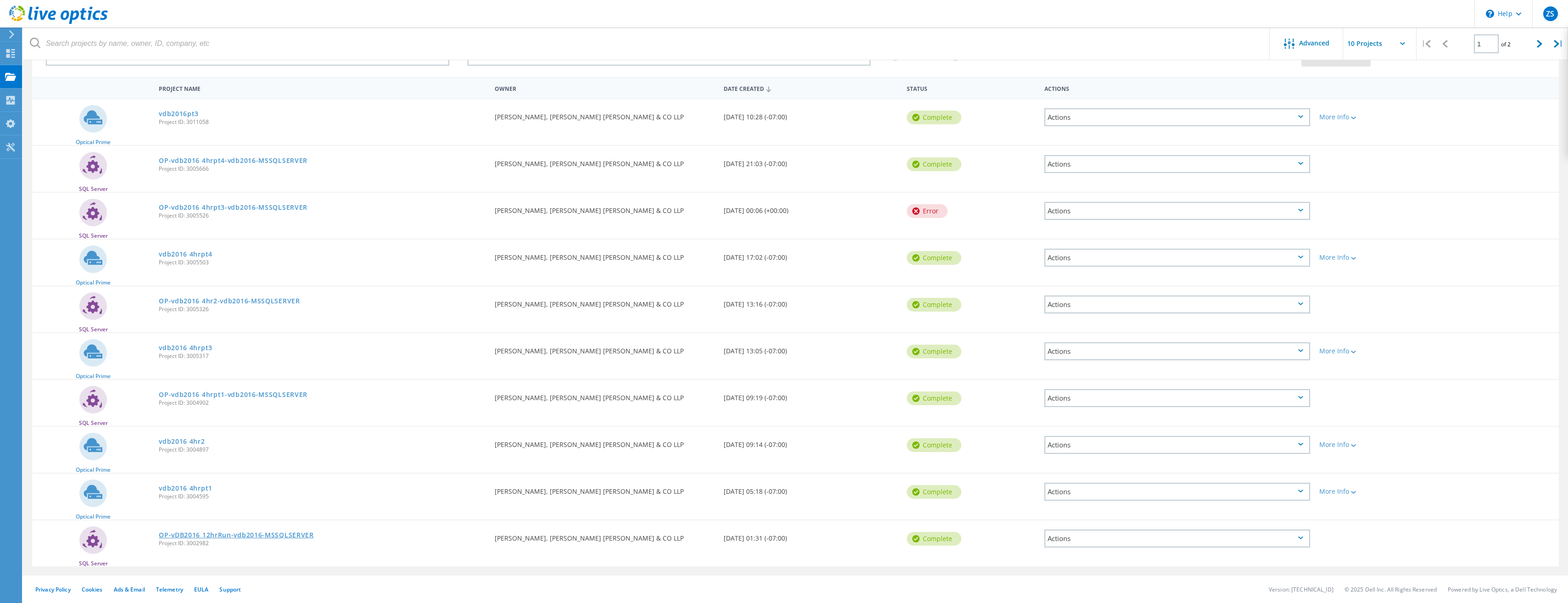
click at [257, 536] on link "OP-vDB2016 12hrRun-vdb2016-MSSQLSERVER" at bounding box center [236, 535] width 155 height 7
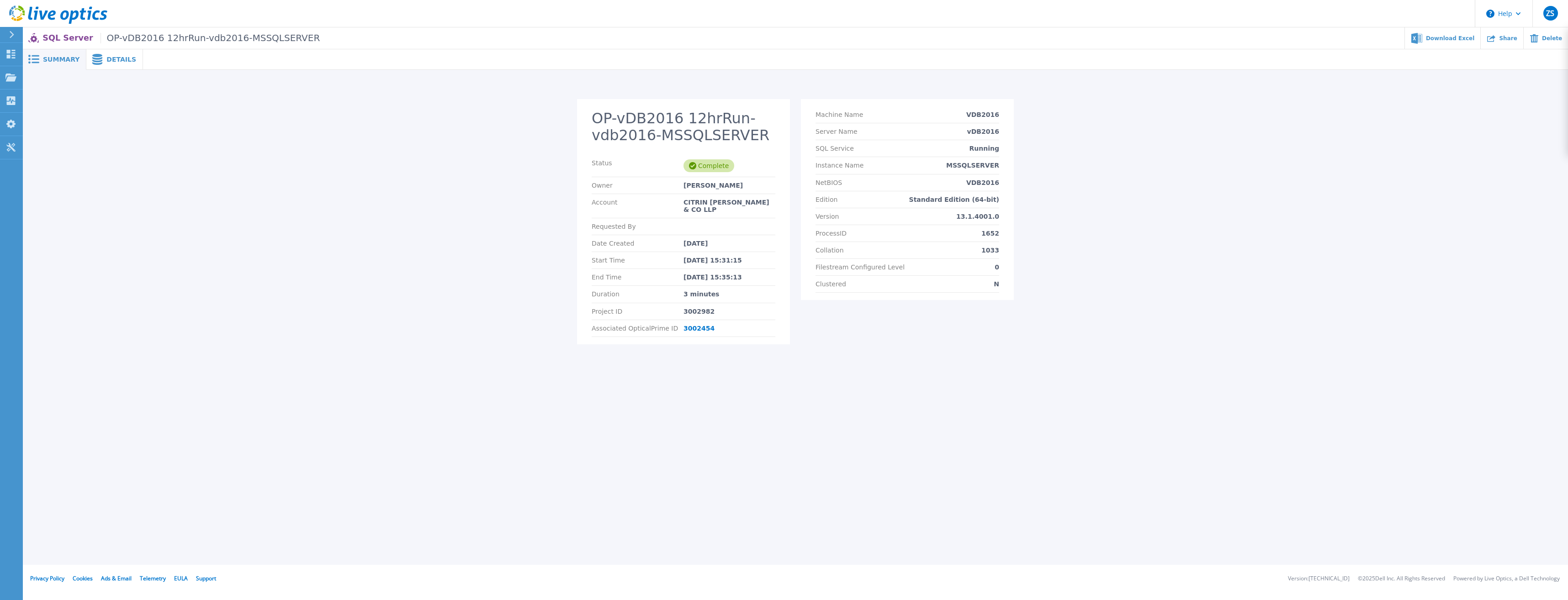
click at [106, 60] on span "Details" at bounding box center [121, 60] width 30 height 7
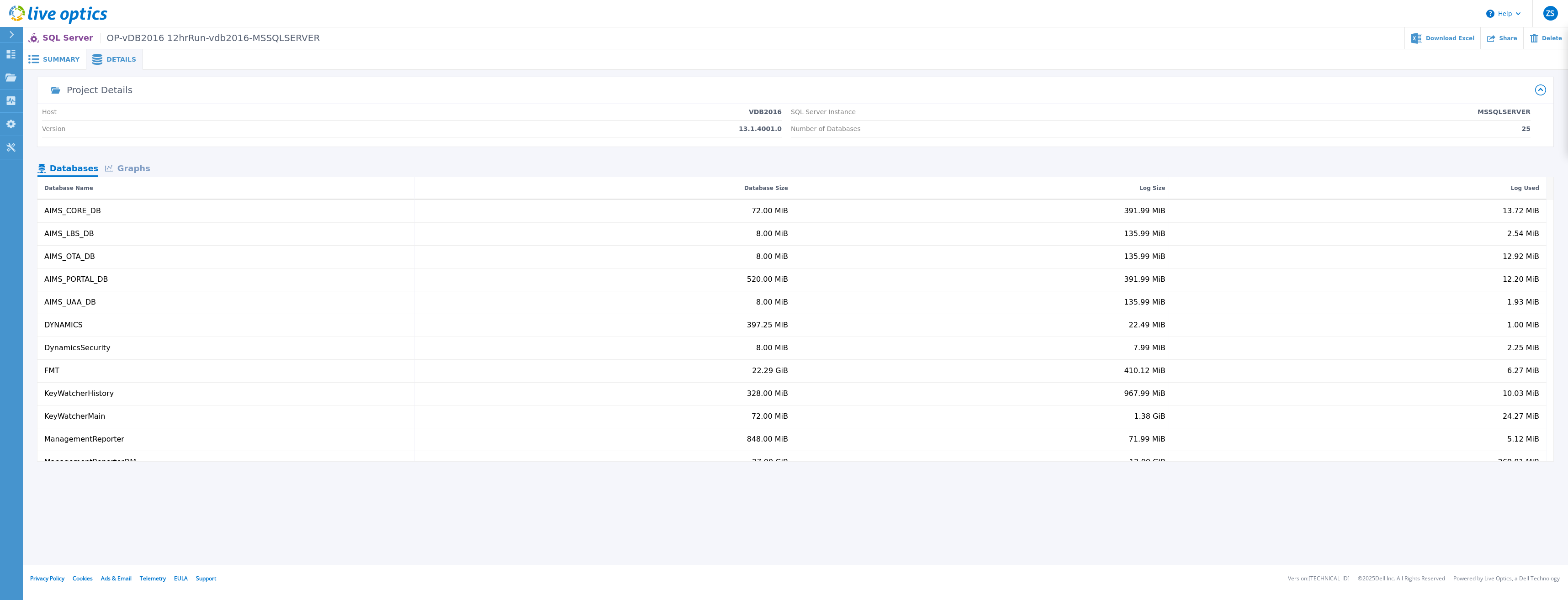
click at [130, 170] on div "Graphs" at bounding box center [127, 169] width 58 height 16
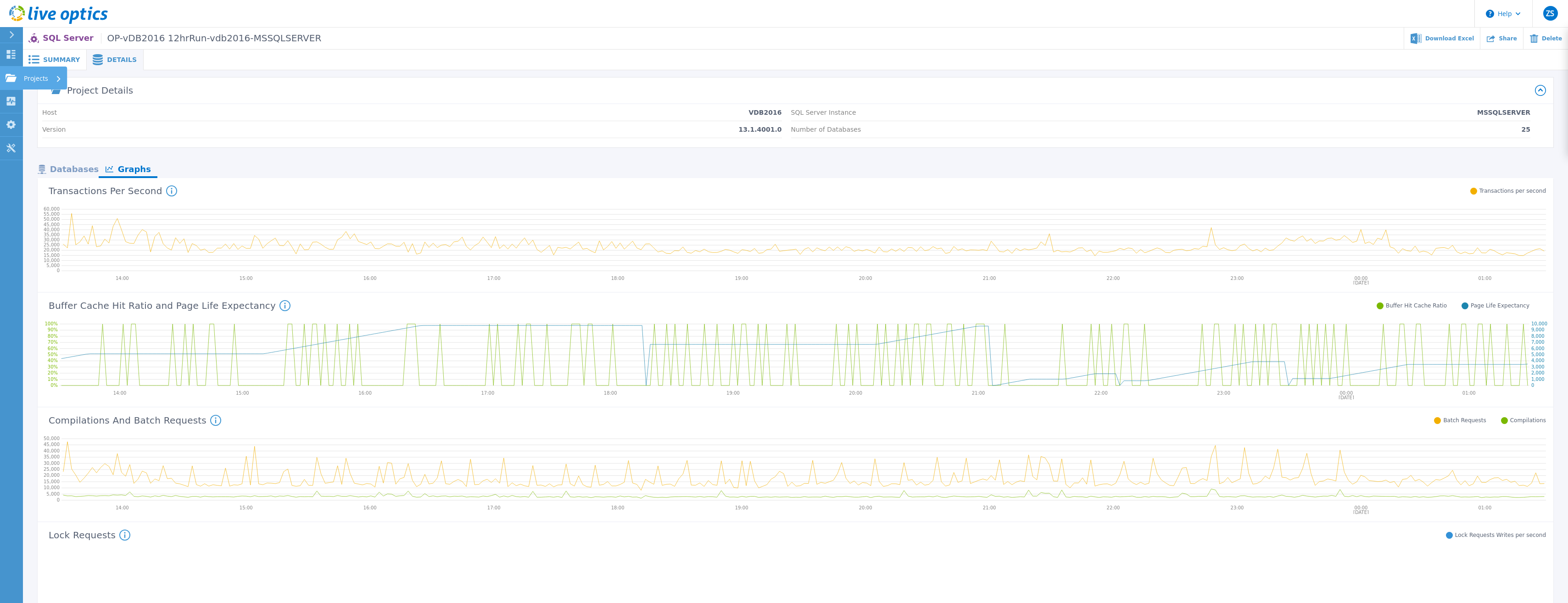
click at [38, 79] on p "Projects" at bounding box center [36, 78] width 24 height 24
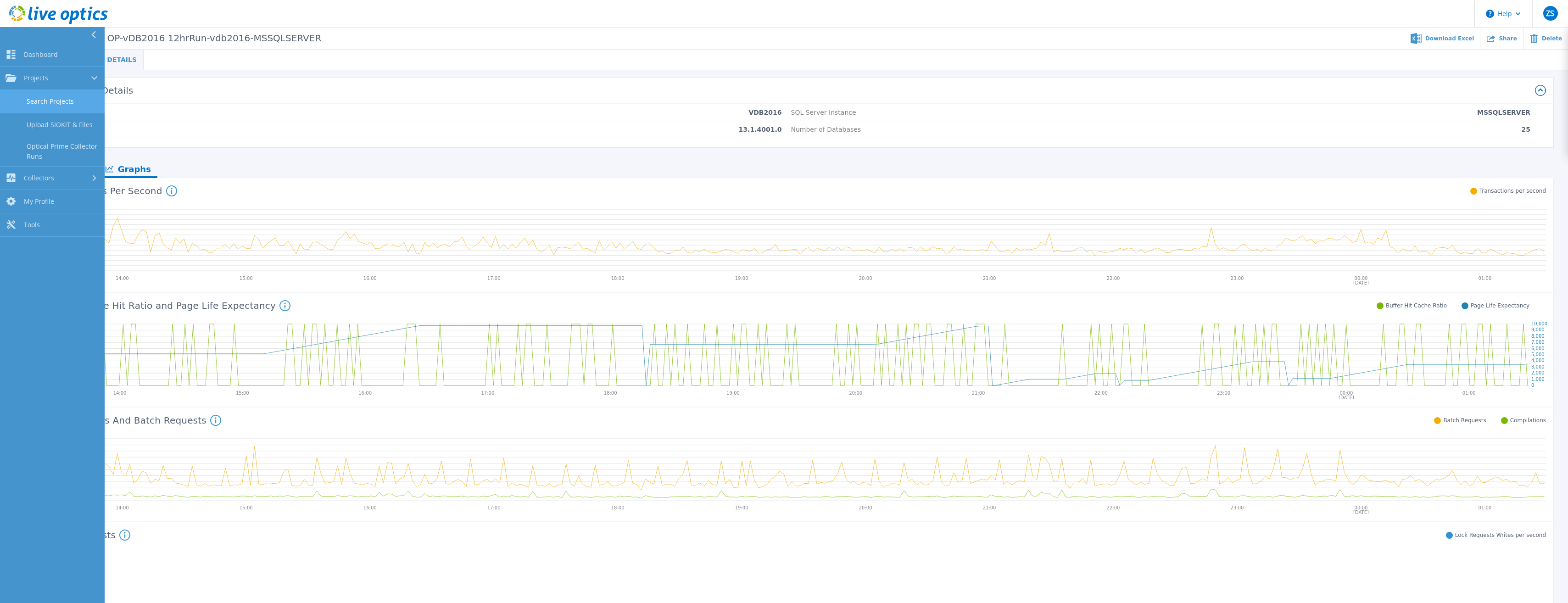
click at [60, 95] on link "Search Projects" at bounding box center [52, 101] width 105 height 24
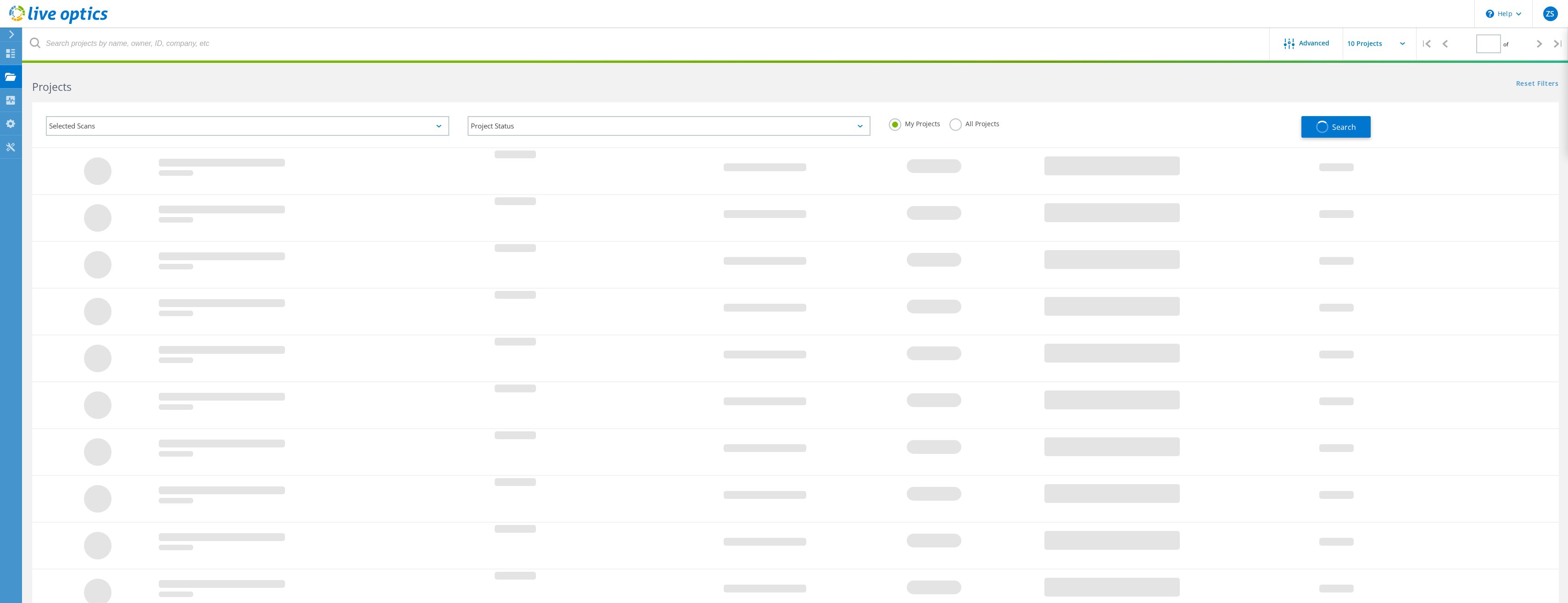
type input "1"
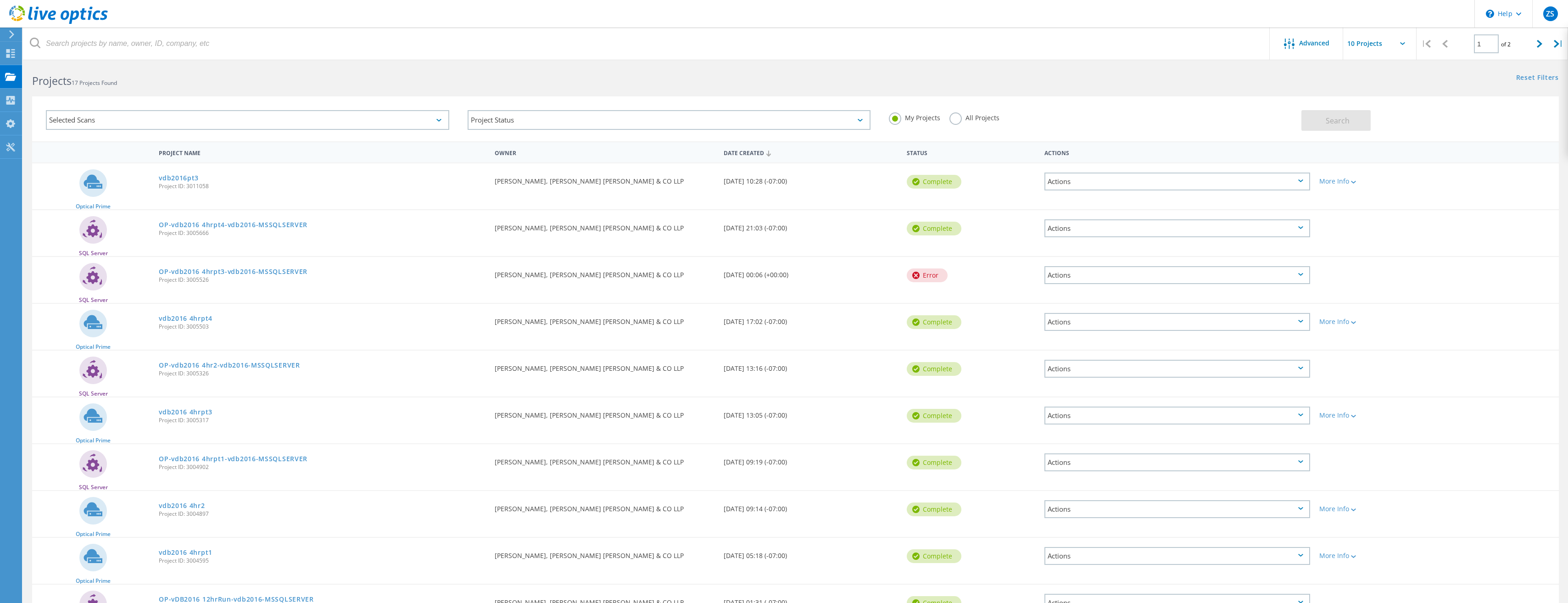
scroll to position [70, 0]
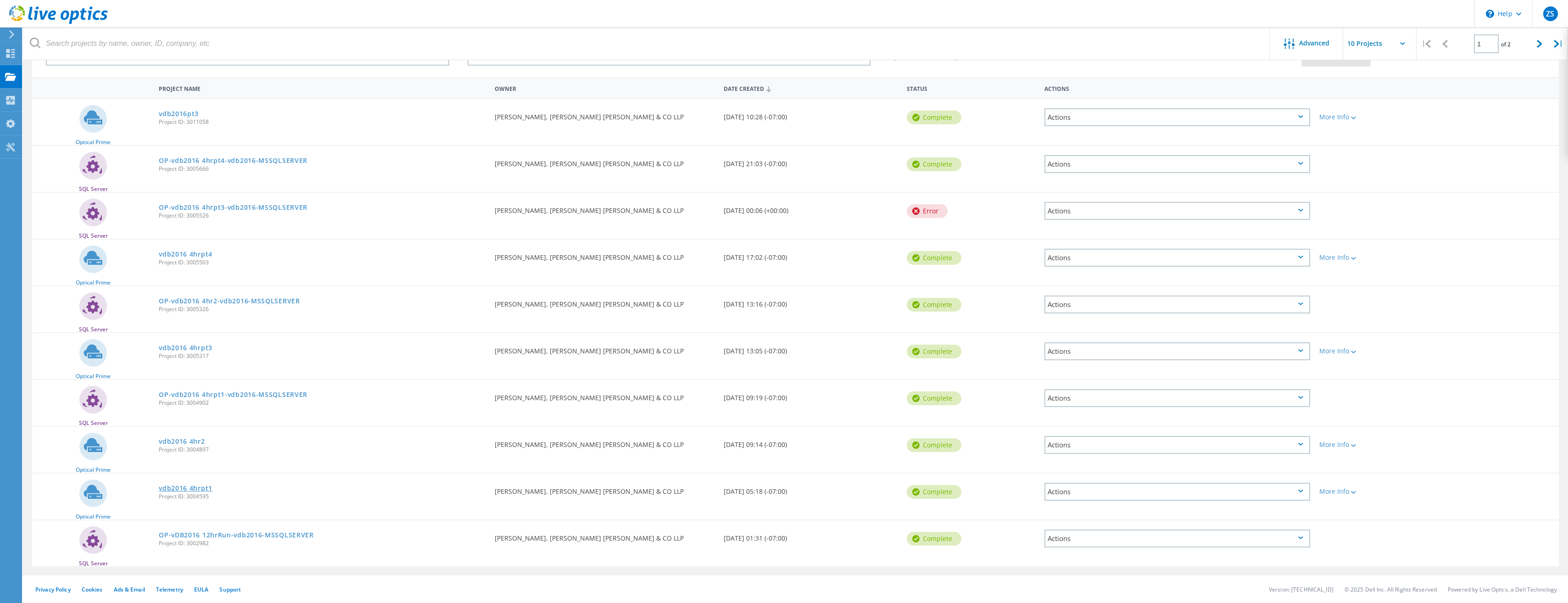
click at [197, 489] on link "vdb2016 4hrpt1" at bounding box center [185, 488] width 53 height 7
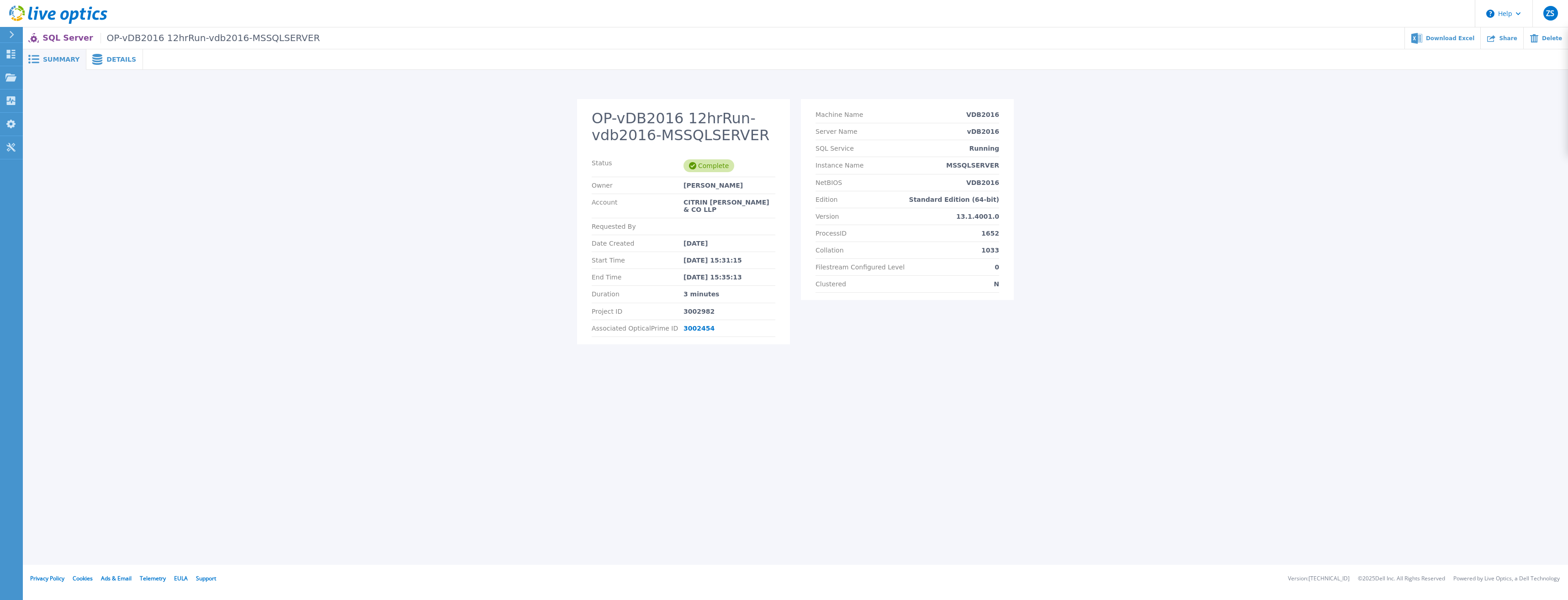
click at [112, 59] on span "Details" at bounding box center [121, 60] width 30 height 7
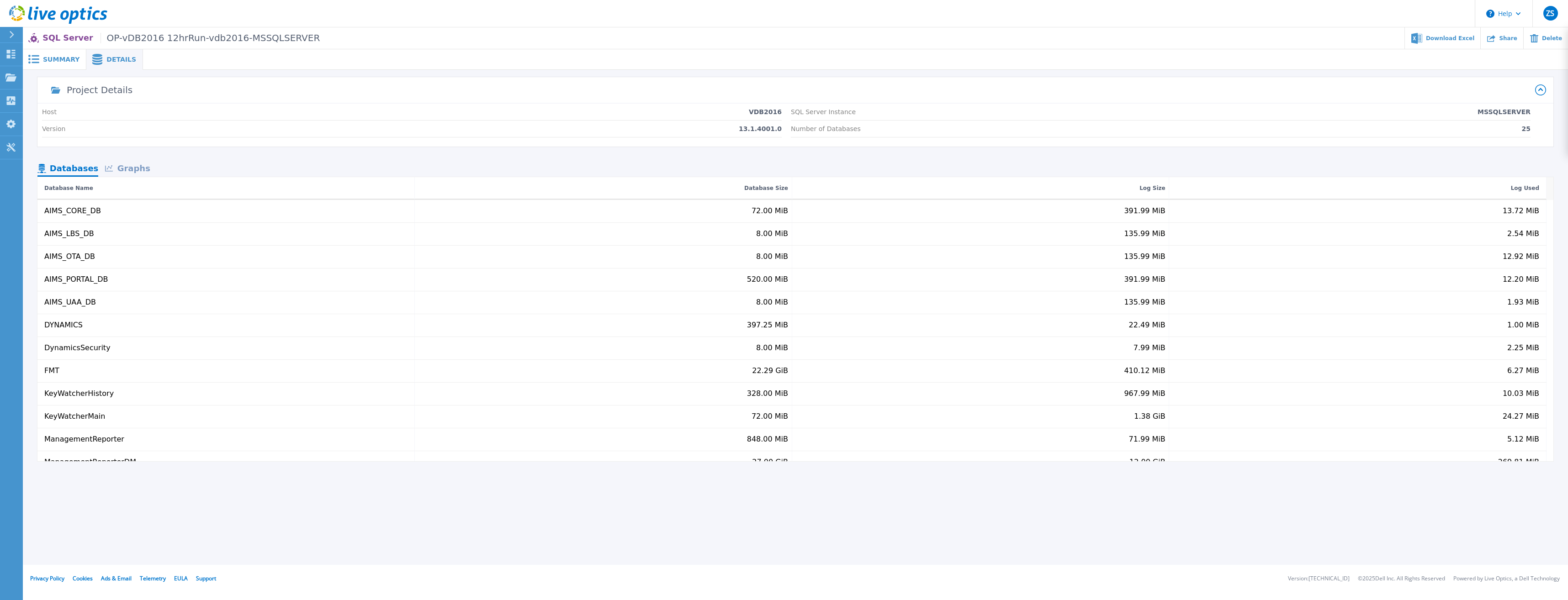
click at [134, 170] on div "Graphs" at bounding box center [127, 169] width 58 height 16
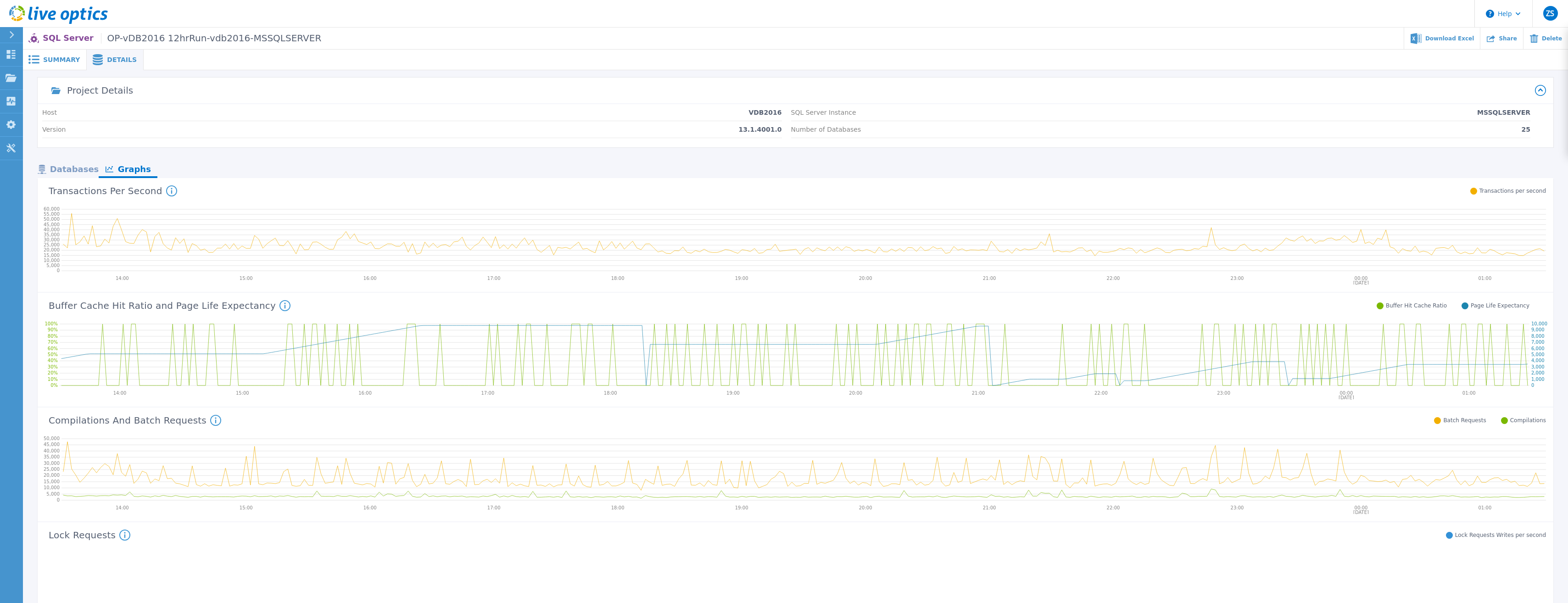
scroll to position [46, 0]
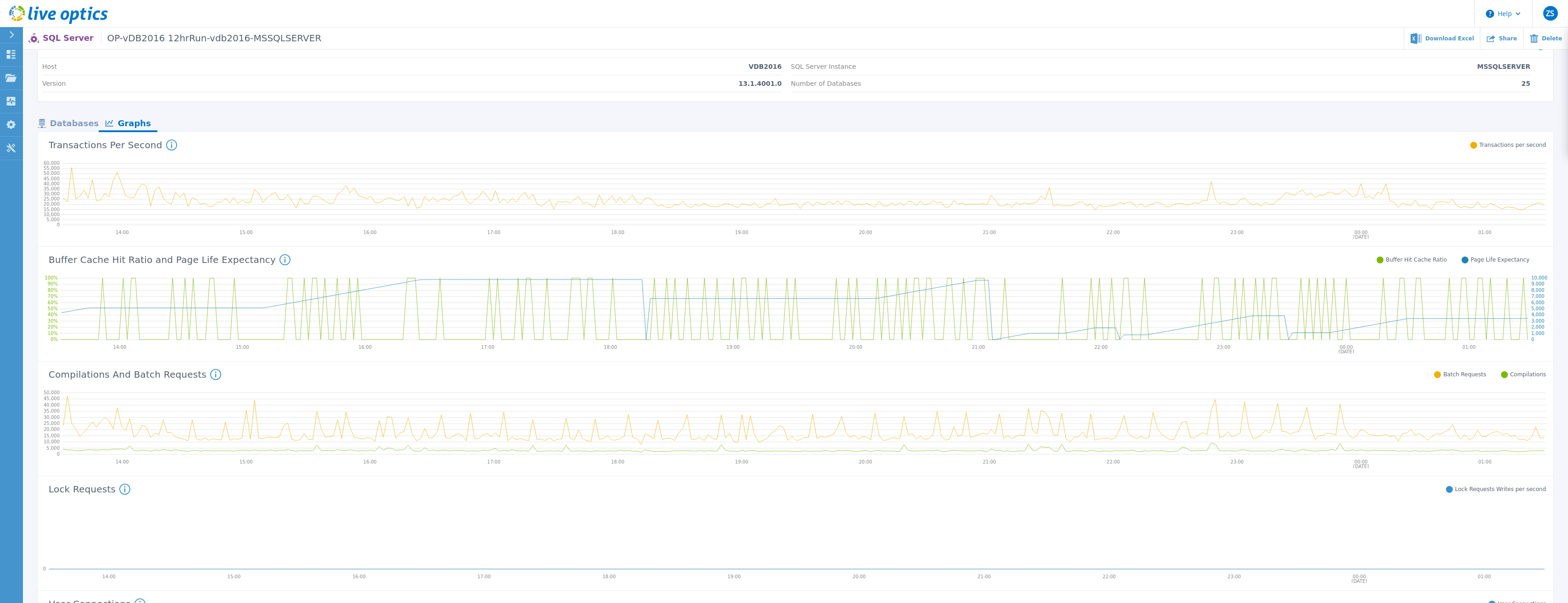
click at [629, 425] on icon at bounding box center [804, 422] width 1484 height 74
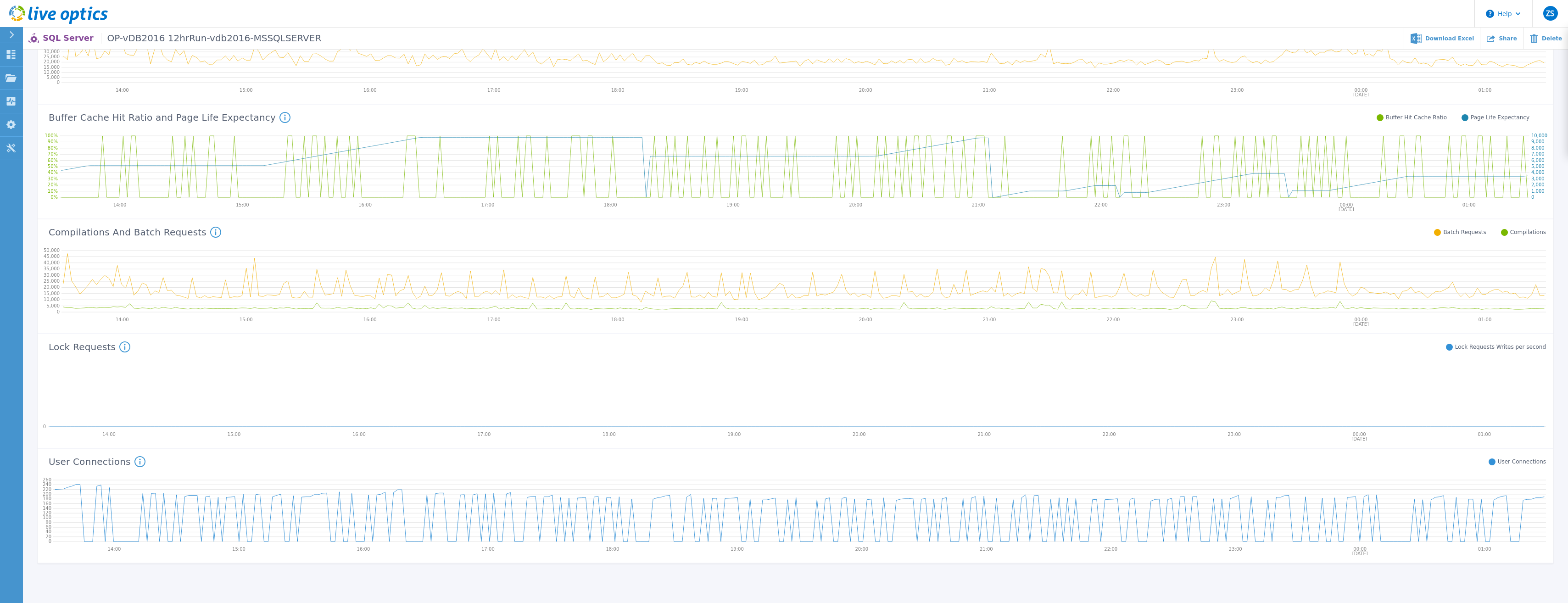
scroll to position [219, 0]
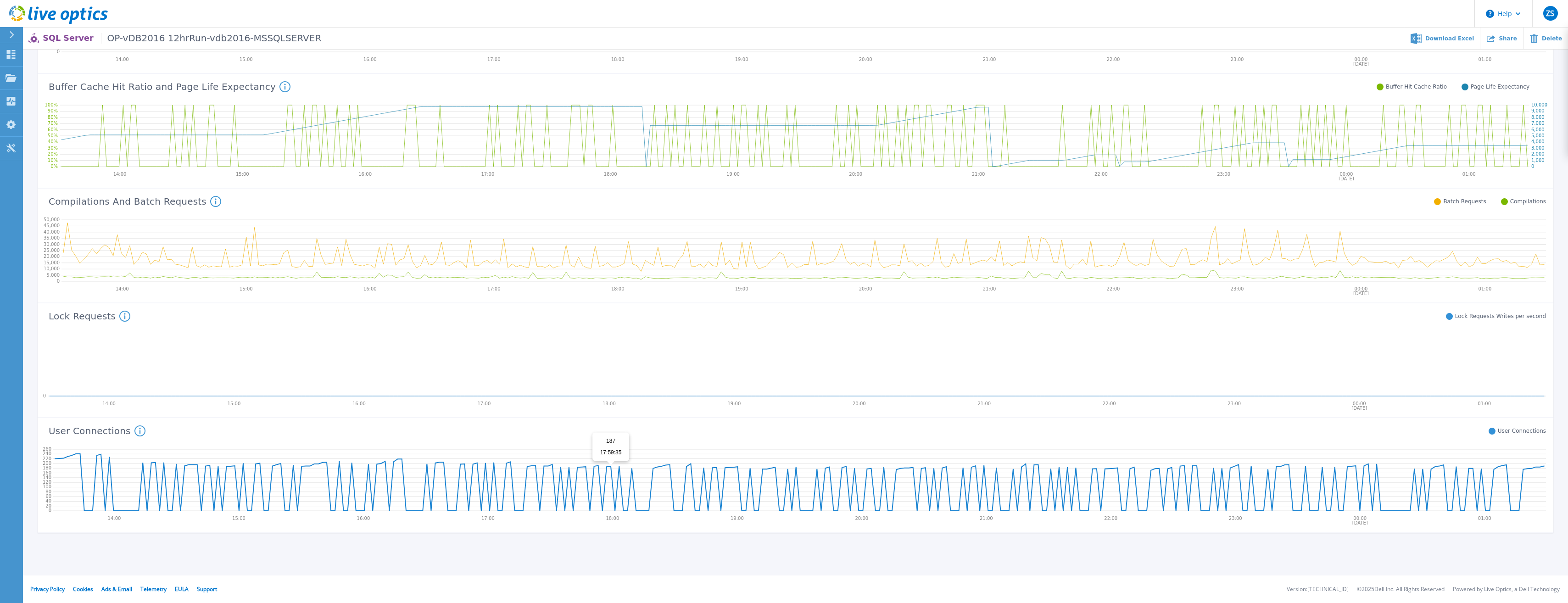
click at [609, 467] on icon at bounding box center [800, 482] width 1489 height 57
click at [1285, 465] on icon at bounding box center [800, 478] width 1492 height 74
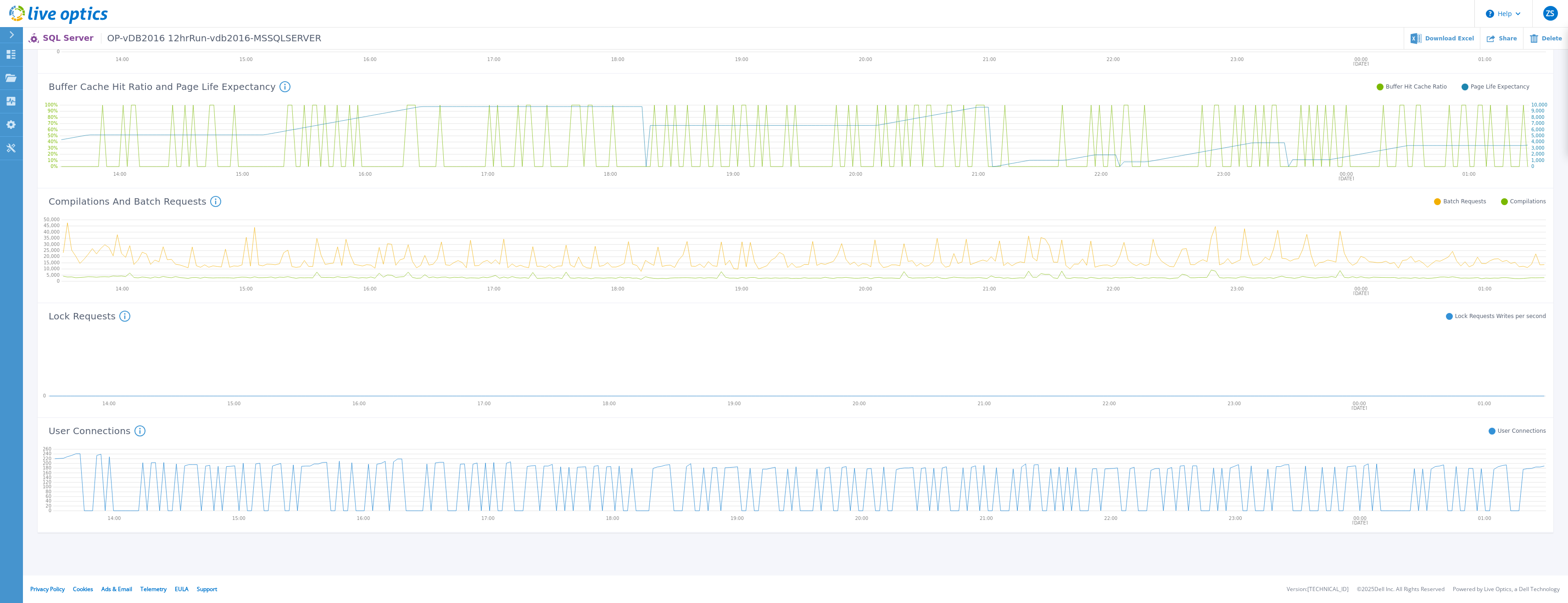
click at [847, 422] on div "User Connections This metric represents the number of users connected to your S…" at bounding box center [791, 429] width 1508 height 24
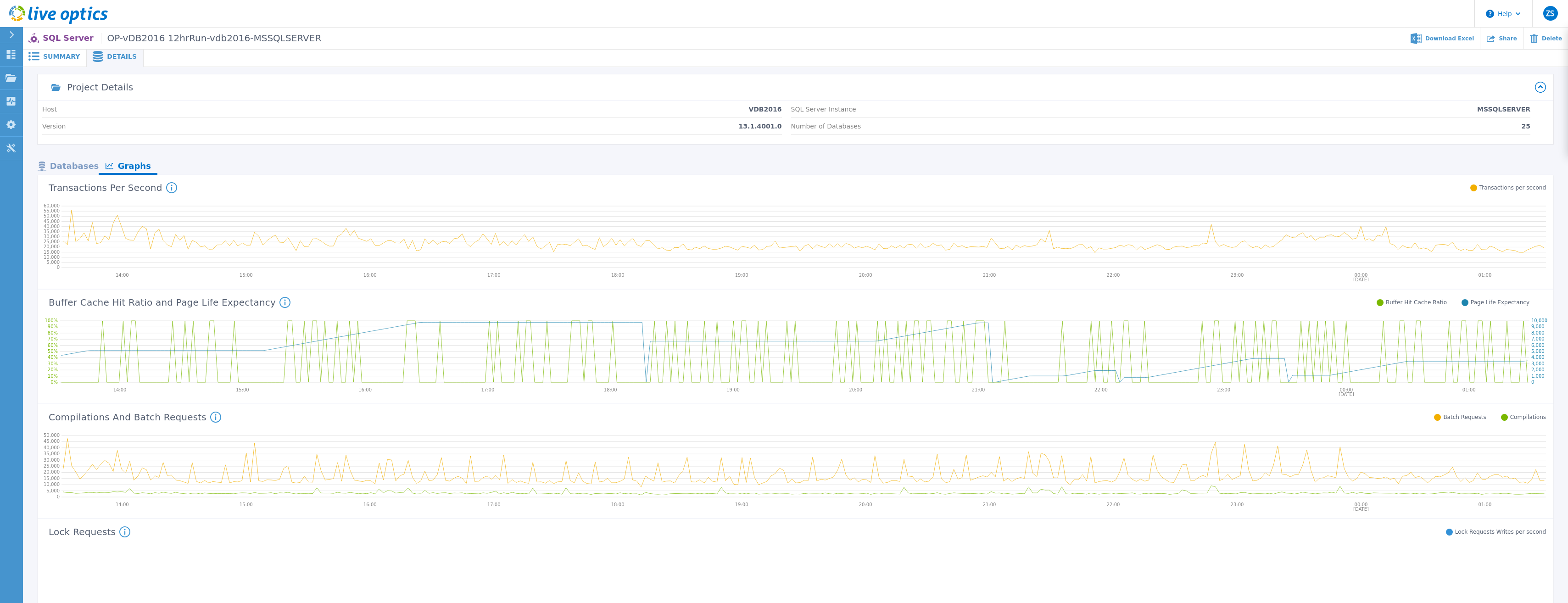
scroll to position [0, 0]
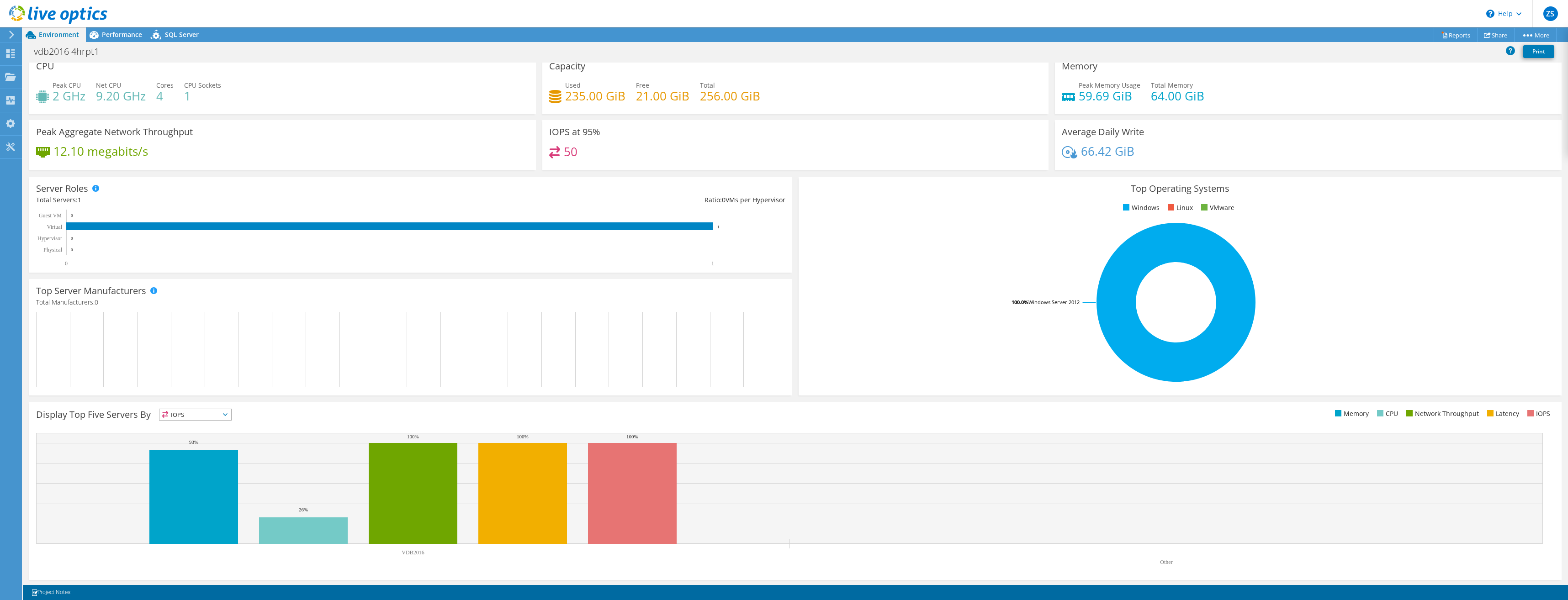
scroll to position [9, 0]
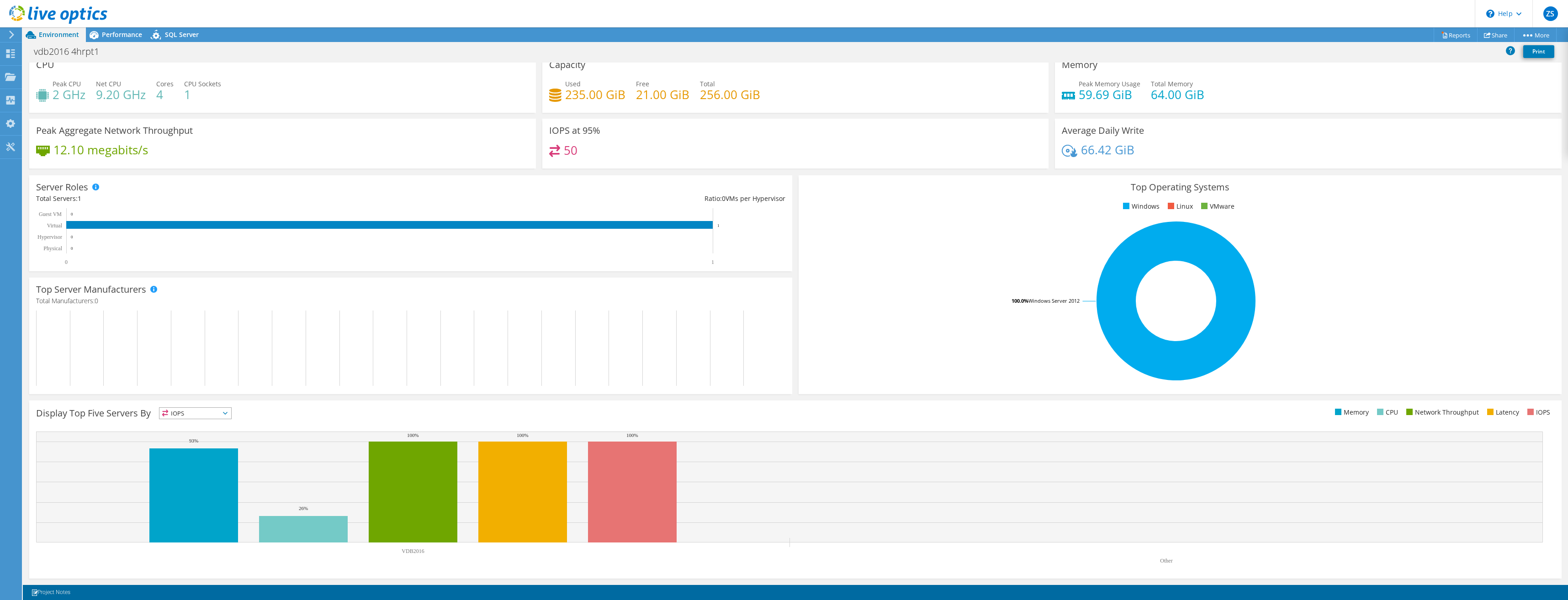
click at [52, 35] on span "Environment" at bounding box center [59, 34] width 40 height 9
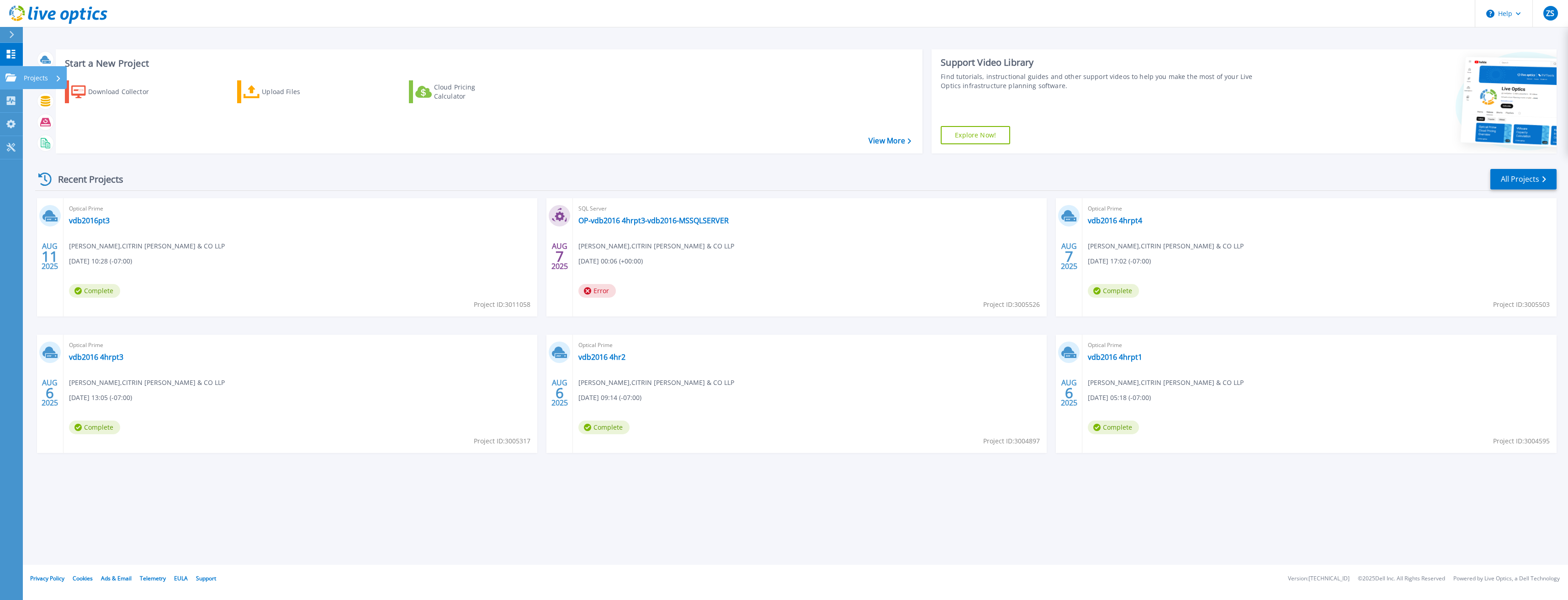
click at [38, 81] on p "Projects" at bounding box center [36, 78] width 24 height 24
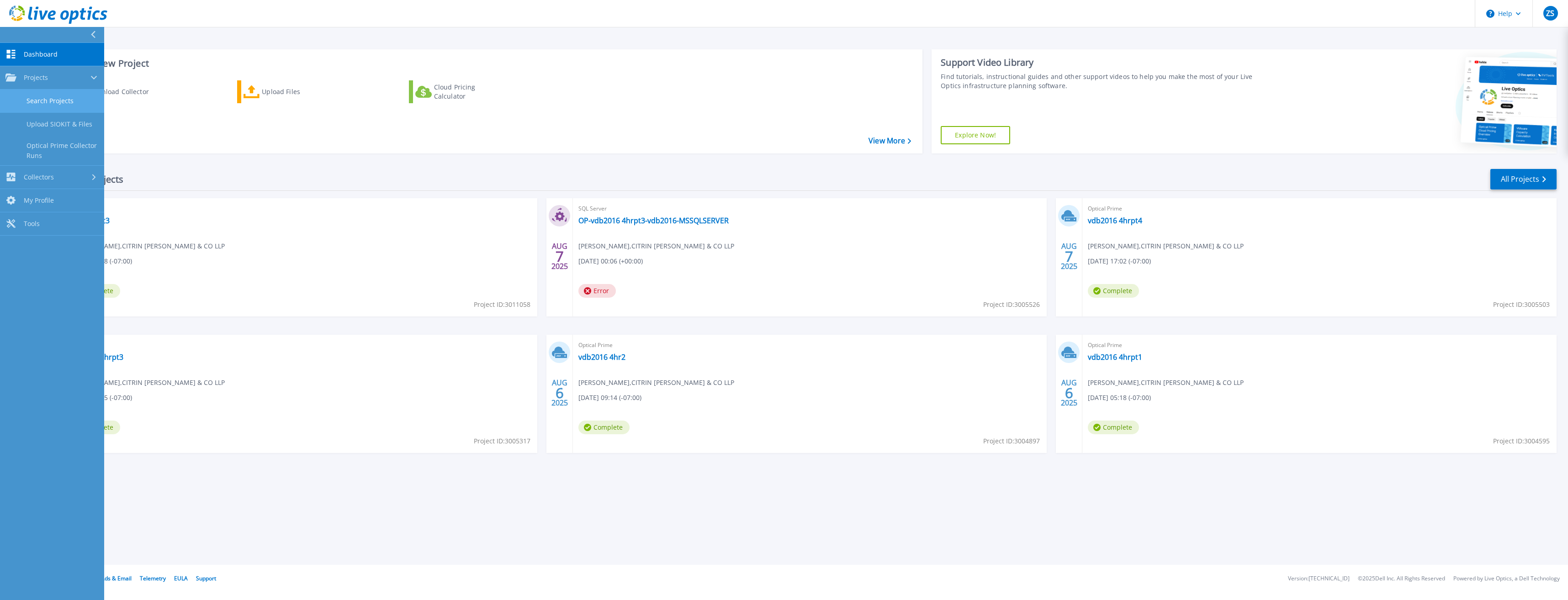
click at [61, 103] on link "Search Projects" at bounding box center [52, 101] width 104 height 24
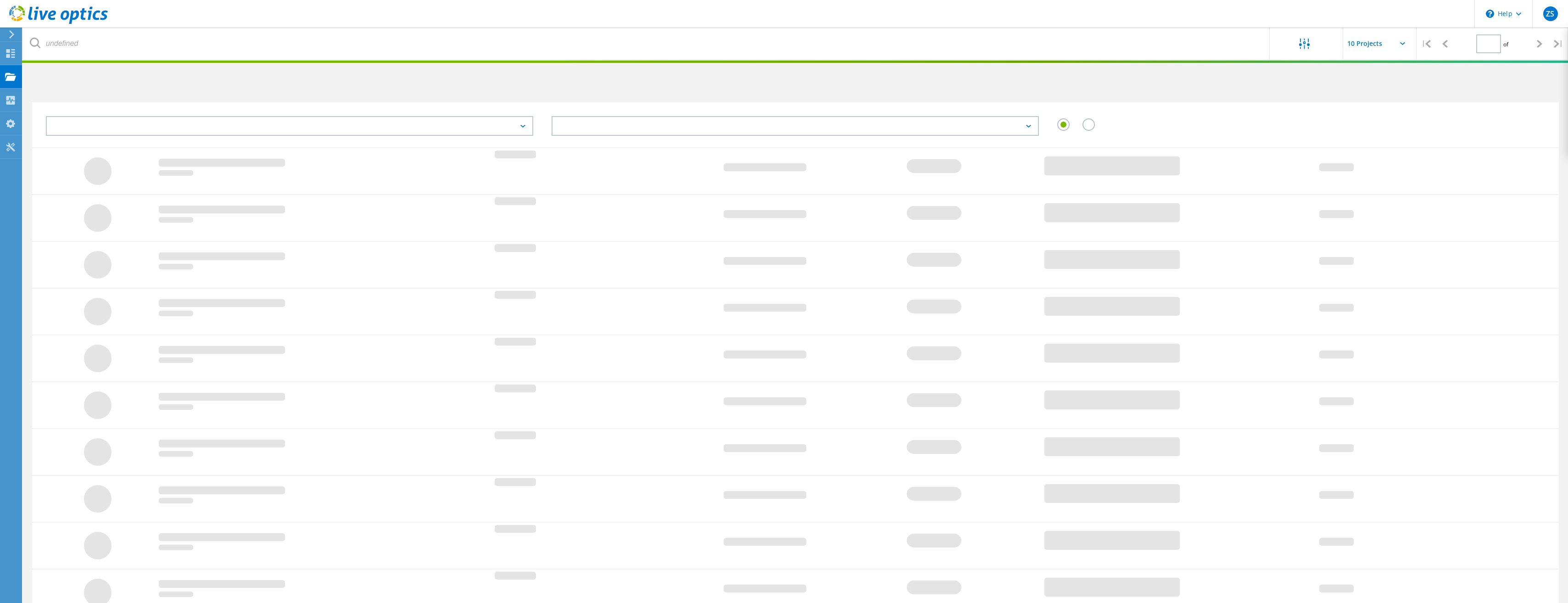
type input "1"
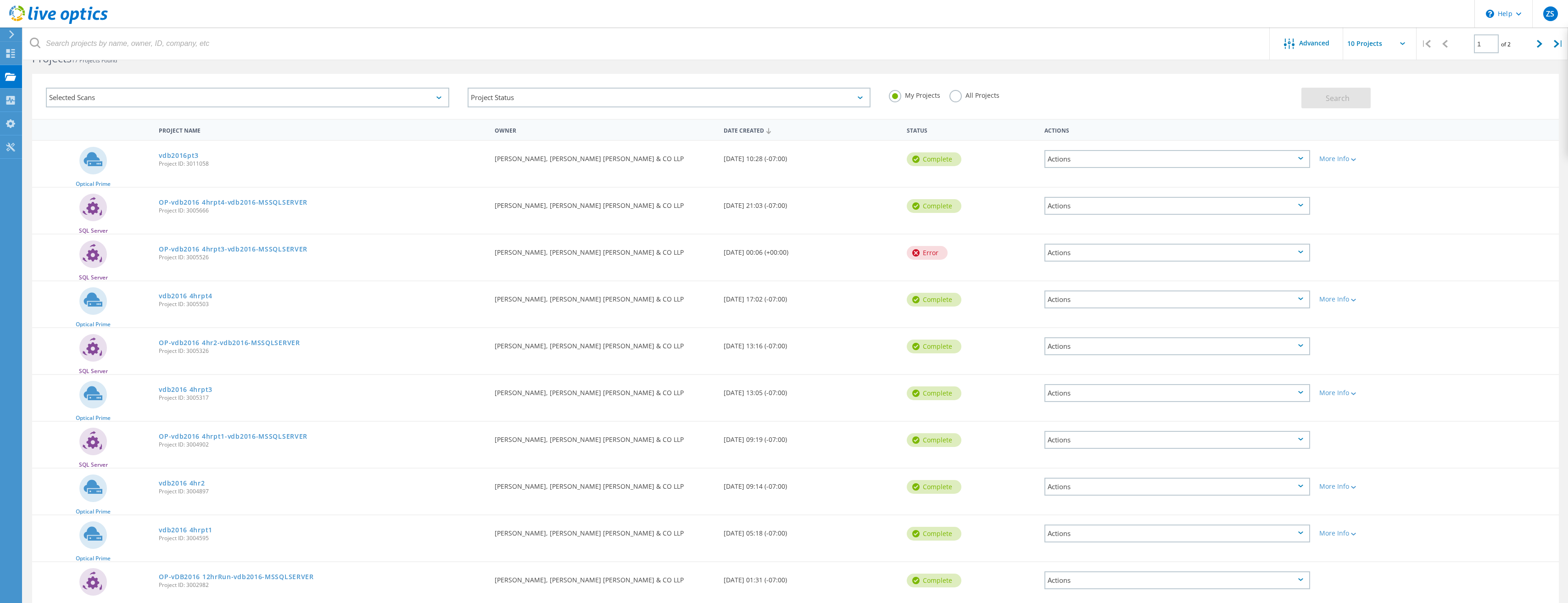
scroll to position [70, 0]
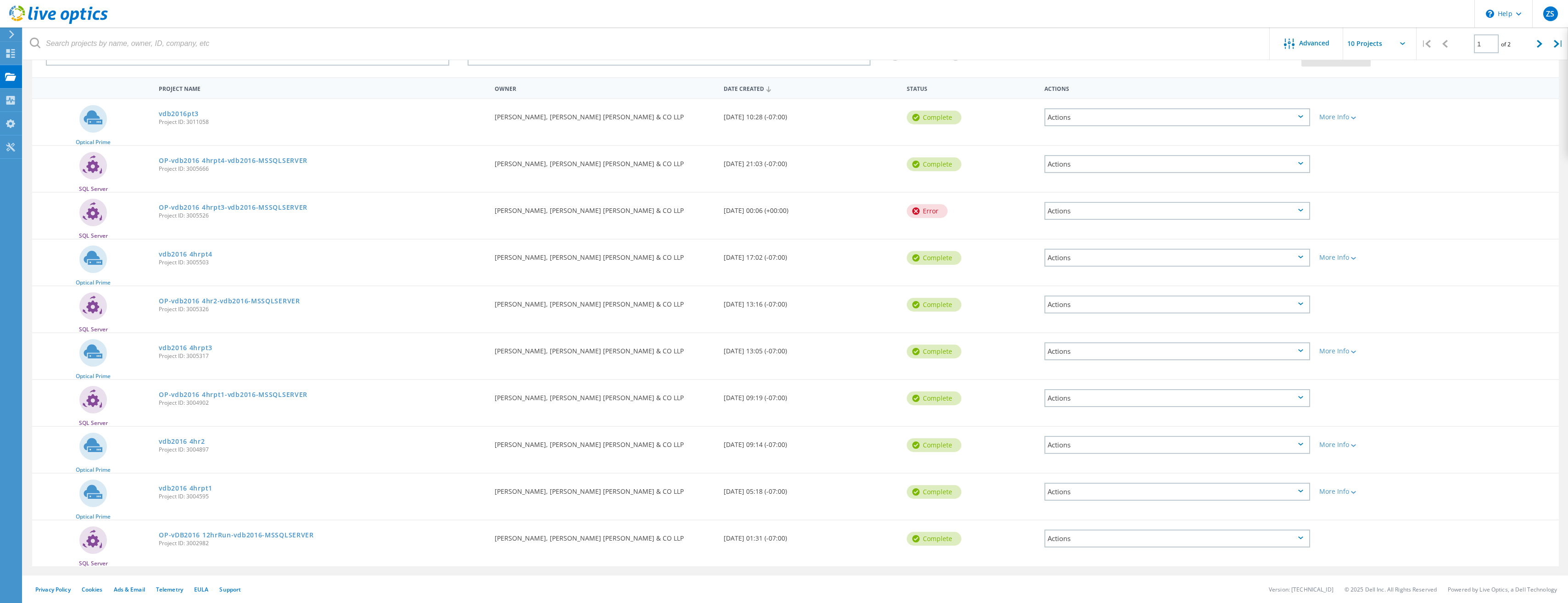
click at [1105, 535] on div "Actions" at bounding box center [1176, 538] width 265 height 18
click at [1387, 539] on div at bounding box center [1376, 532] width 122 height 24
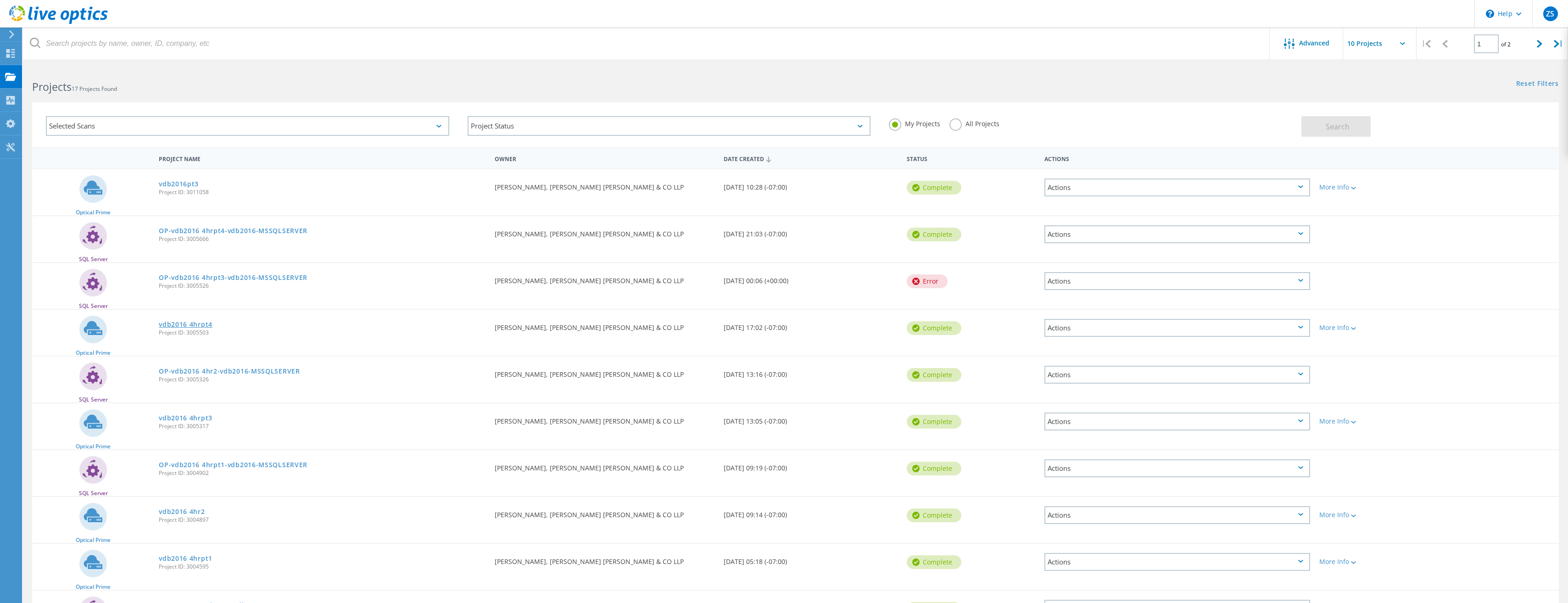
click at [193, 324] on link "vdb2016 4hrpt4" at bounding box center [185, 325] width 53 height 7
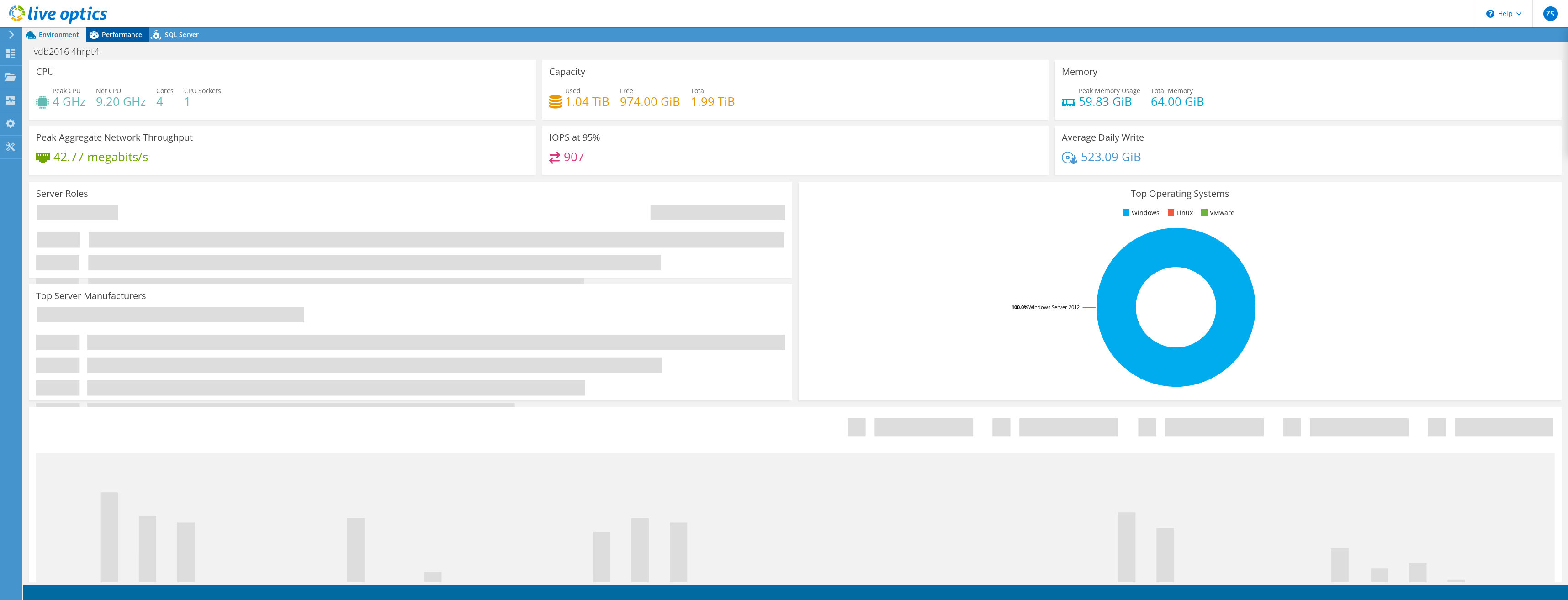
click at [127, 35] on span "Performance" at bounding box center [122, 34] width 40 height 9
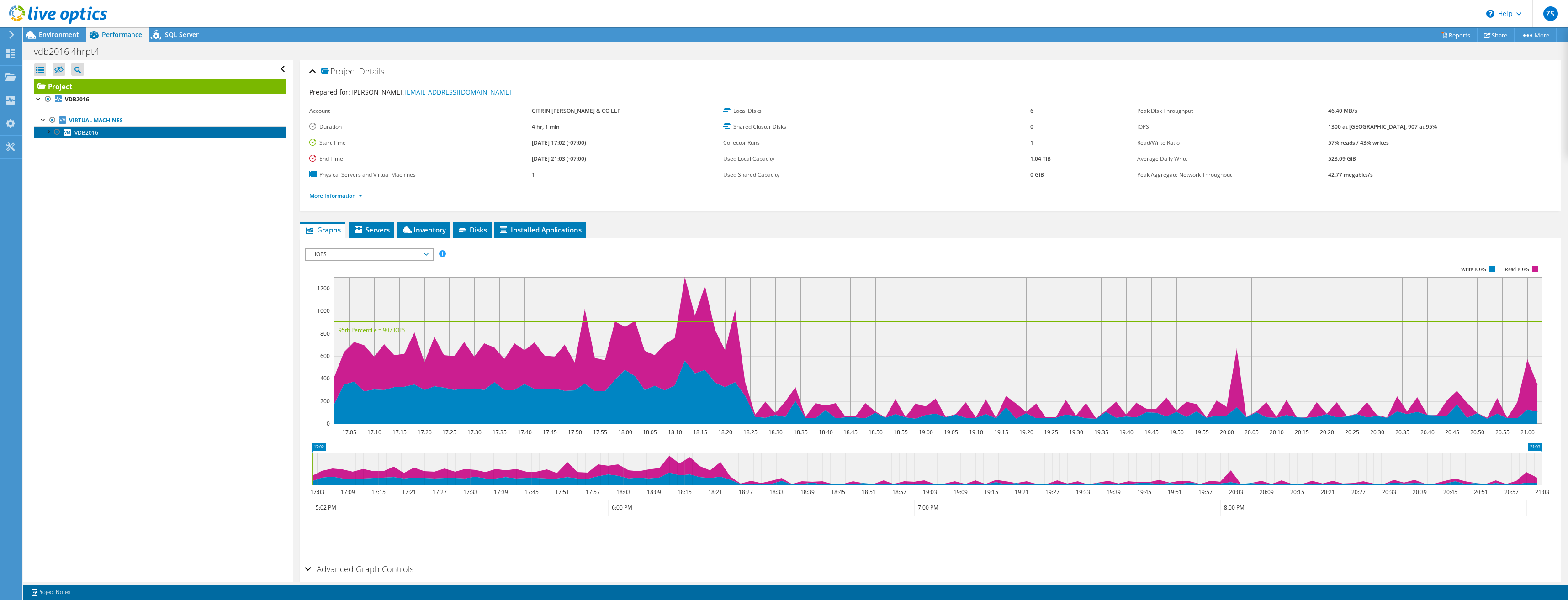
click at [82, 134] on span "VDB2016" at bounding box center [86, 133] width 24 height 8
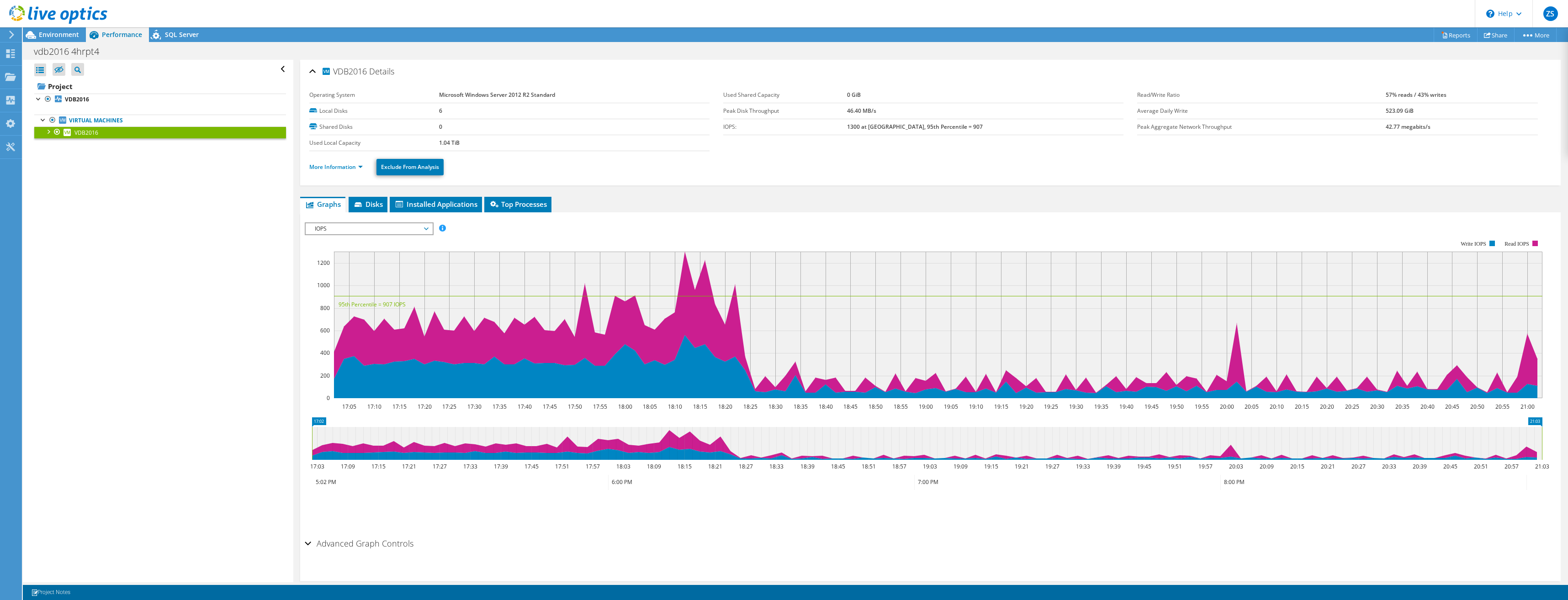
click at [423, 228] on span "IOPS" at bounding box center [368, 228] width 118 height 11
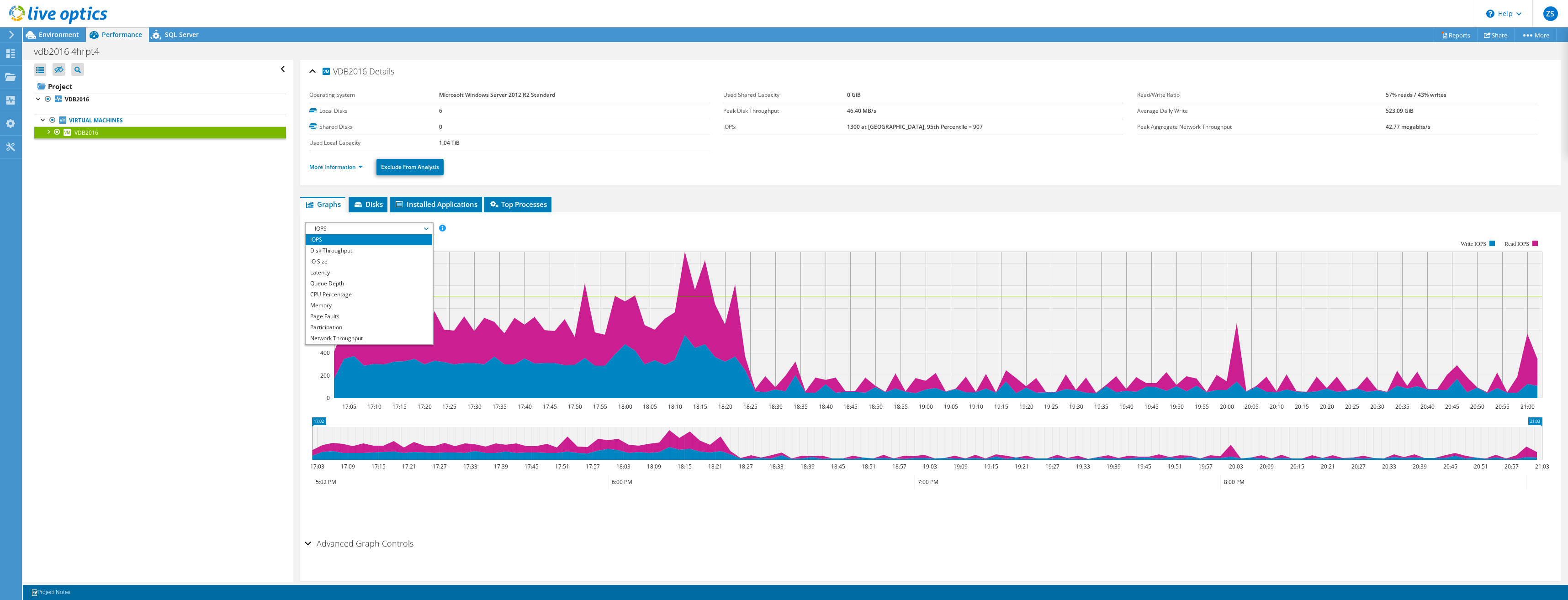
scroll to position [15, 0]
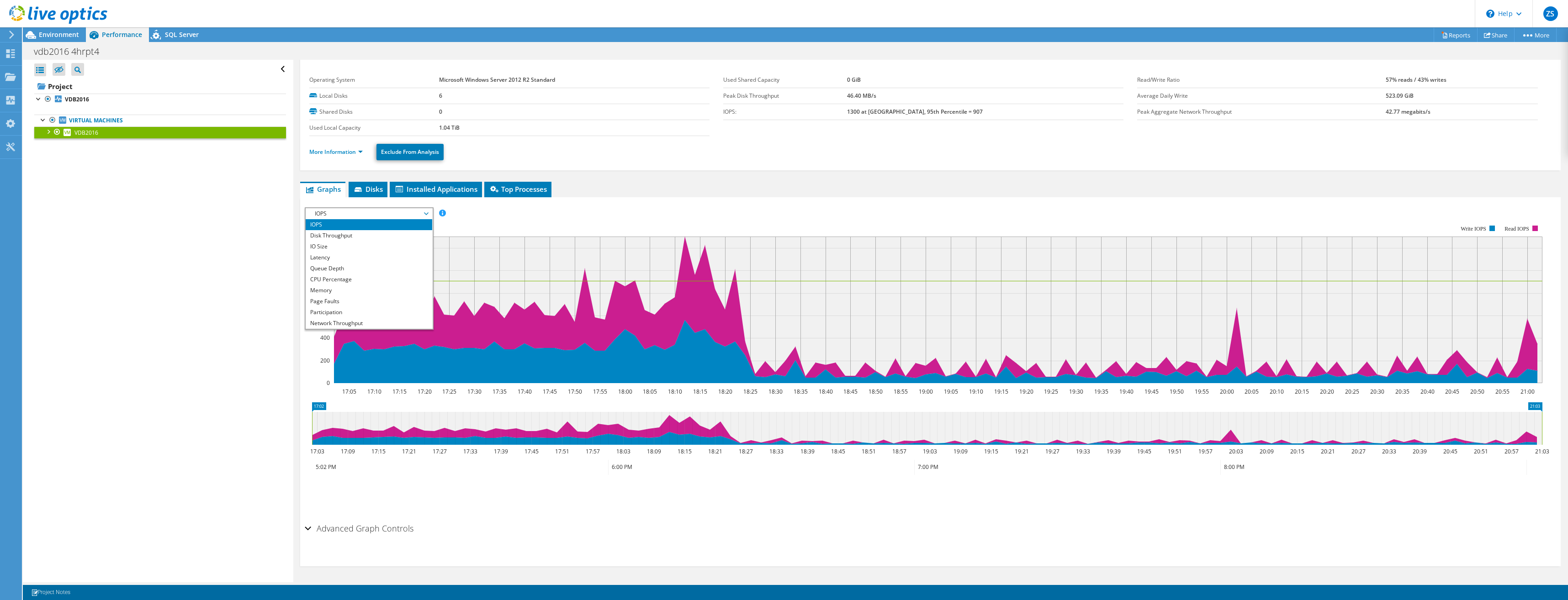
click at [208, 265] on div "Open All Close All Hide Excluded Nodes Project Tree Filter" at bounding box center [158, 320] width 270 height 522
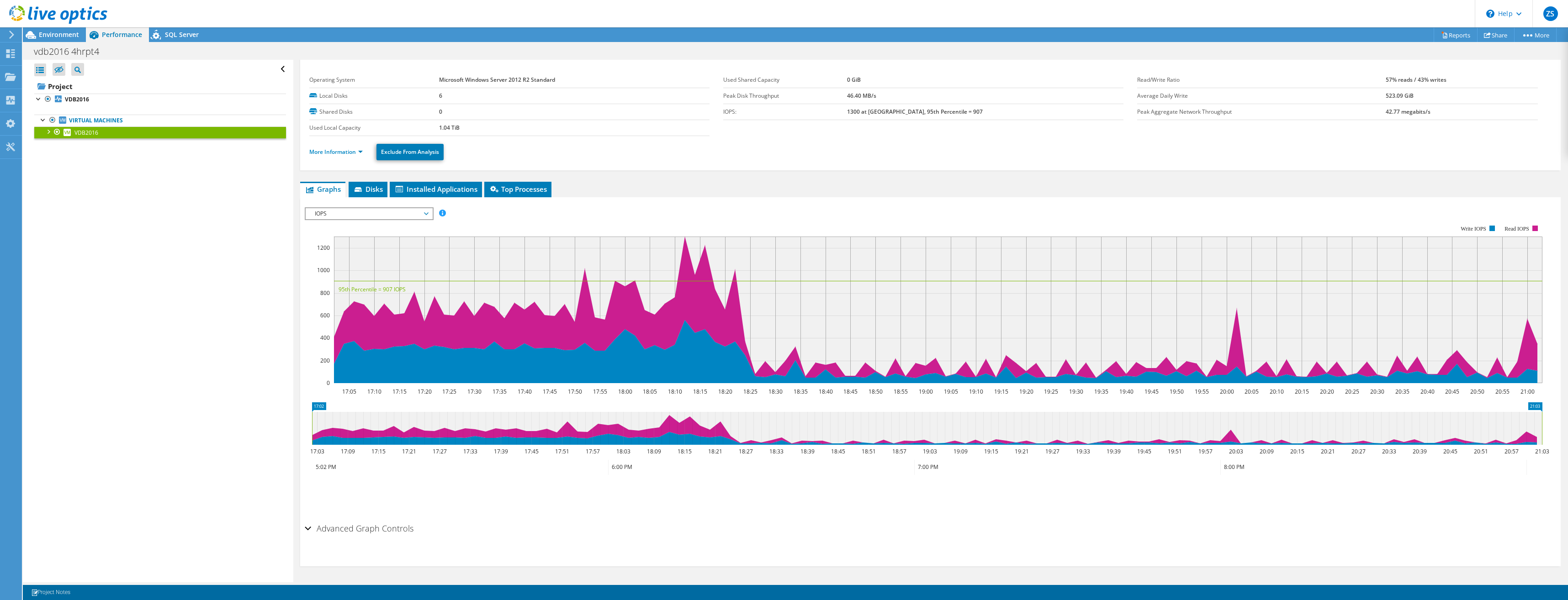
click at [48, 129] on div at bounding box center [48, 131] width 9 height 9
click at [61, 156] on div at bounding box center [62, 156] width 9 height 11
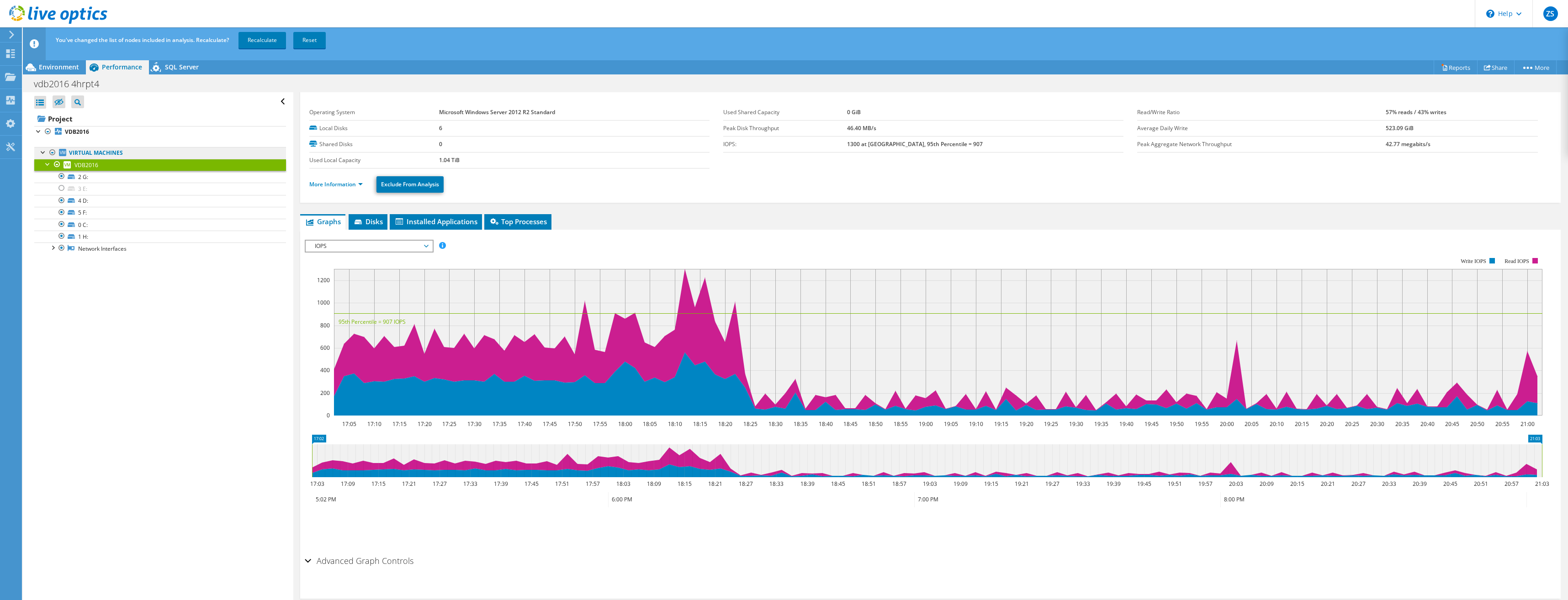
click at [62, 144] on ul "Virtual Machines VDB2016 2 G: 3 E:" at bounding box center [160, 201] width 251 height 126
click at [63, 175] on div at bounding box center [62, 176] width 9 height 11
click at [59, 213] on div at bounding box center [62, 212] width 9 height 11
click at [61, 226] on div at bounding box center [62, 224] width 9 height 11
click at [61, 235] on div at bounding box center [62, 236] width 9 height 11
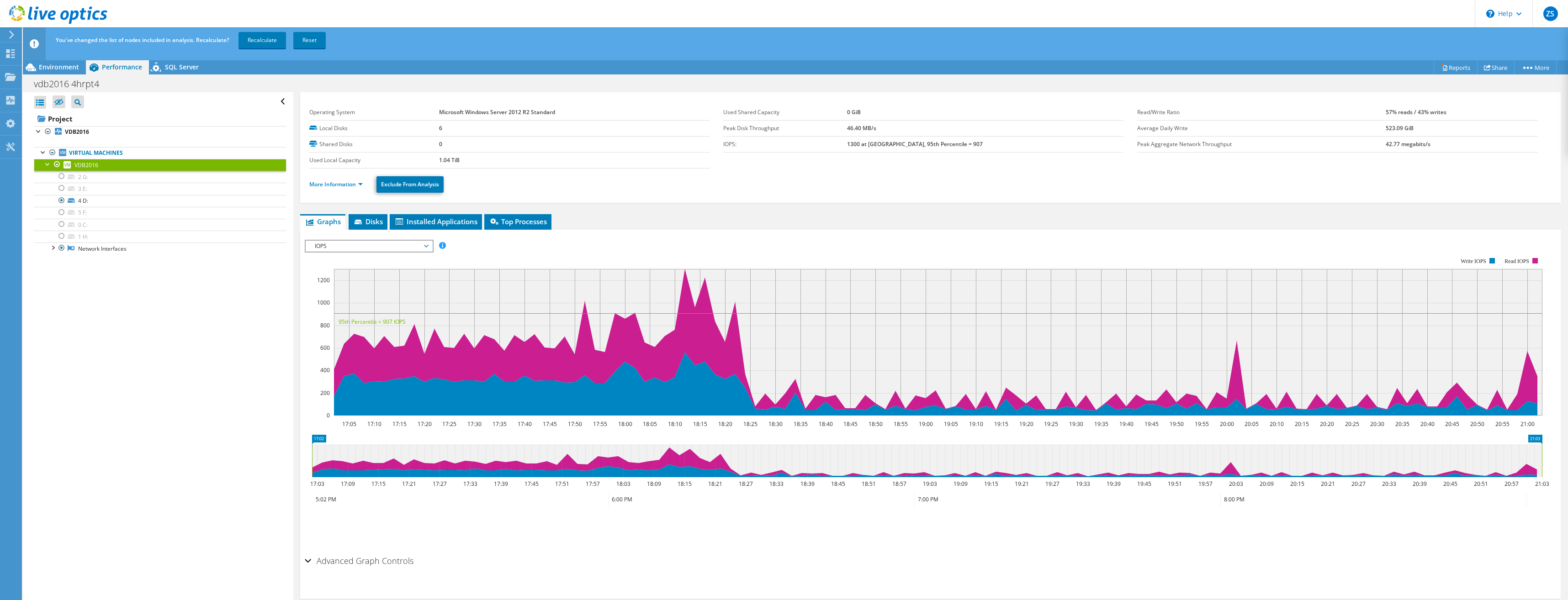
click at [192, 341] on div "Open All Close All Hide Excluded Nodes Project Tree Filter" at bounding box center [158, 353] width 270 height 522
click at [266, 39] on link "Recalculate" at bounding box center [262, 40] width 48 height 16
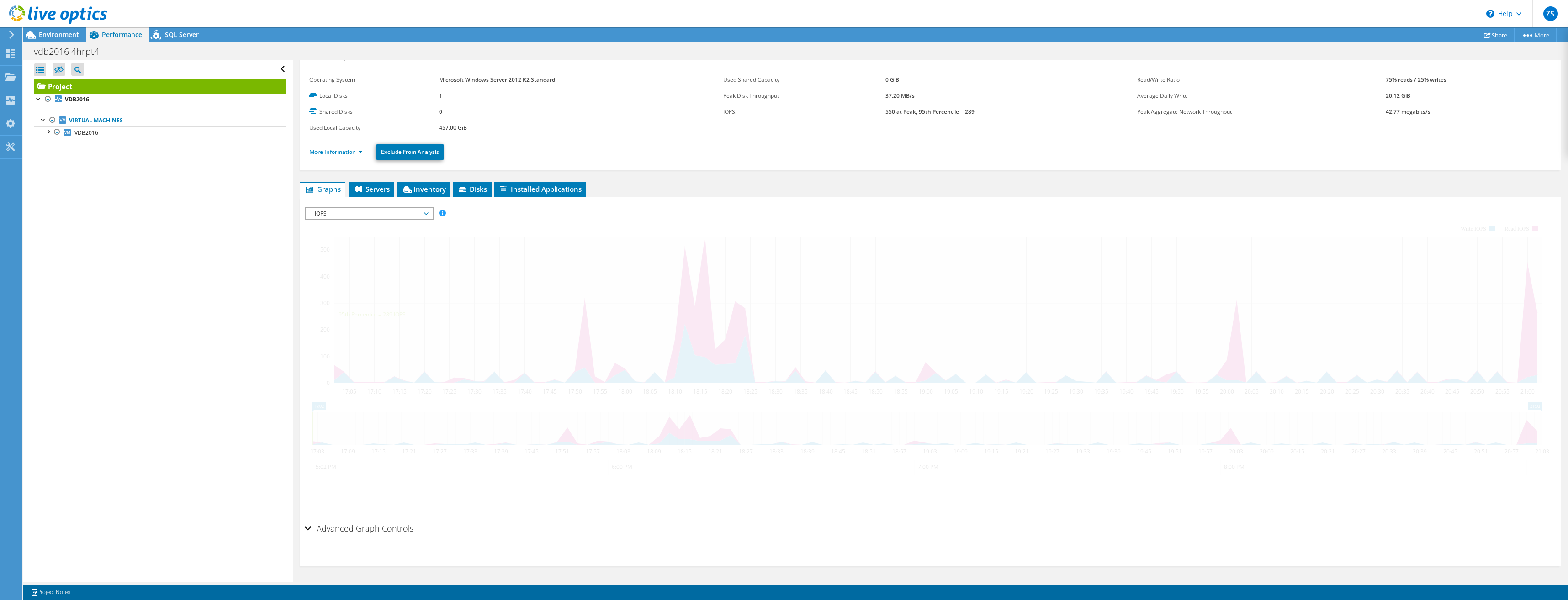
scroll to position [0, 0]
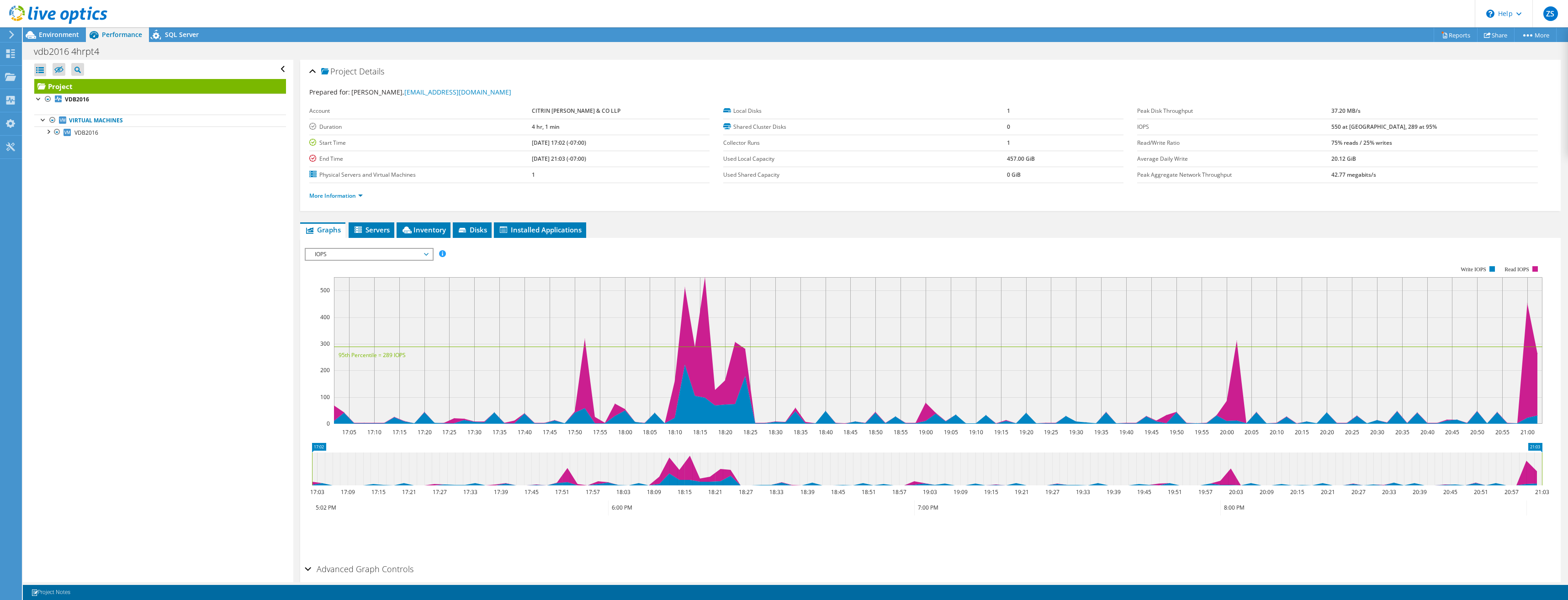
click at [426, 255] on span "IOPS" at bounding box center [368, 254] width 118 height 11
click at [525, 267] on rect at bounding box center [923, 345] width 1238 height 183
click at [100, 132] on link "VDB2016" at bounding box center [160, 132] width 251 height 12
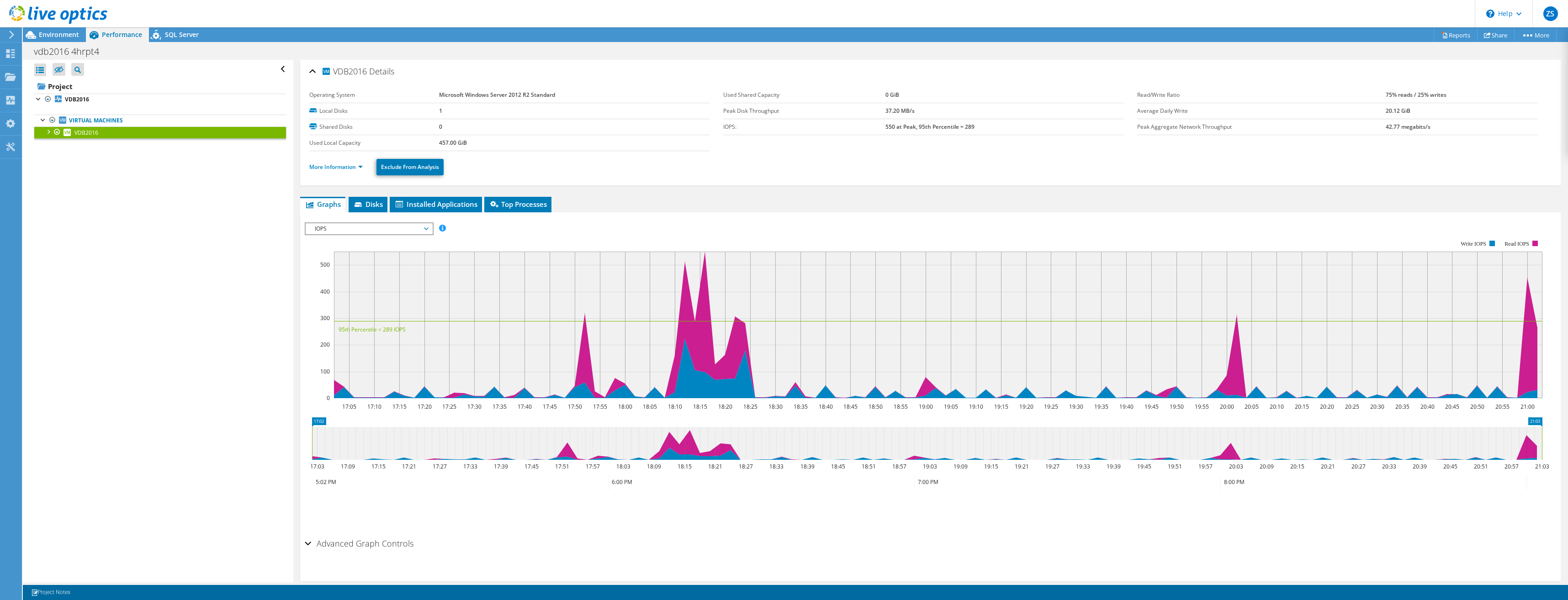
click at [427, 231] on span "IOPS" at bounding box center [368, 228] width 118 height 11
click at [368, 282] on li "Queue Depth" at bounding box center [369, 284] width 126 height 11
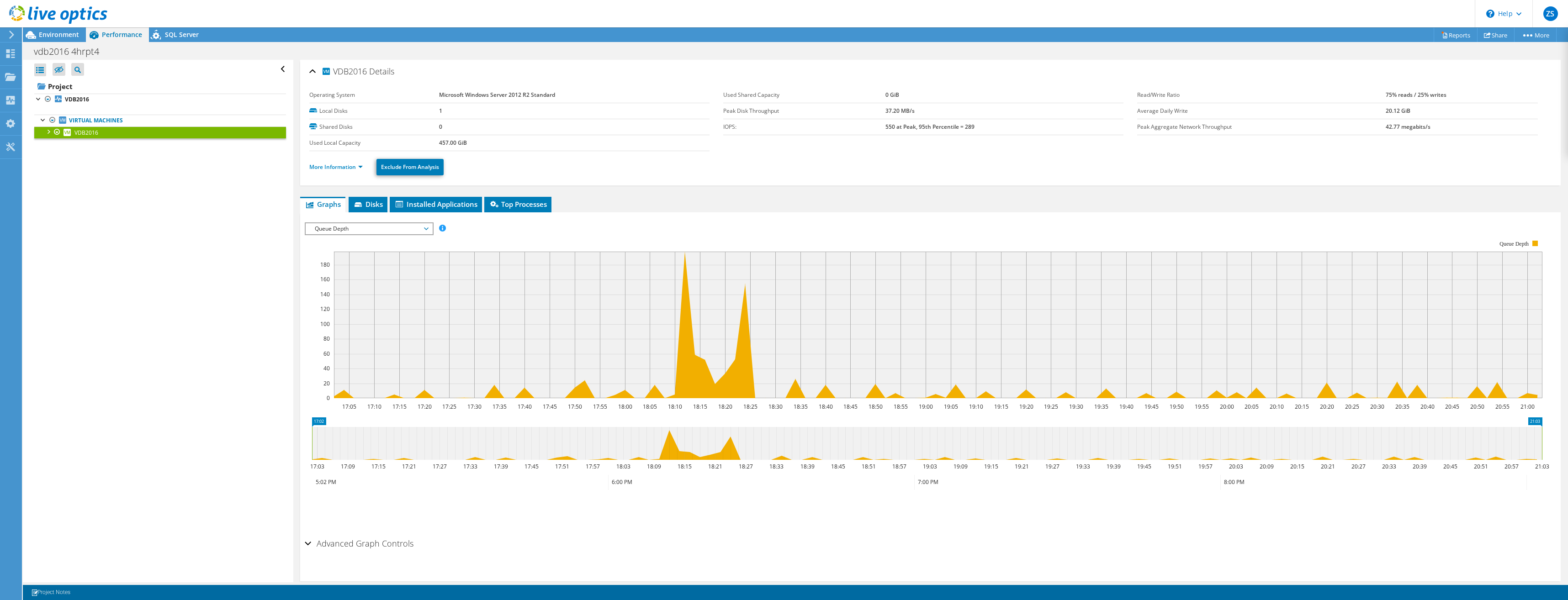
click at [424, 231] on span "Queue Depth" at bounding box center [368, 228] width 118 height 11
click at [545, 230] on rect at bounding box center [923, 319] width 1238 height 183
click at [194, 345] on div "Open All Close All Hide Excluded Nodes Project Tree Filter" at bounding box center [158, 320] width 270 height 522
click at [408, 230] on span "Queue Depth" at bounding box center [368, 228] width 118 height 11
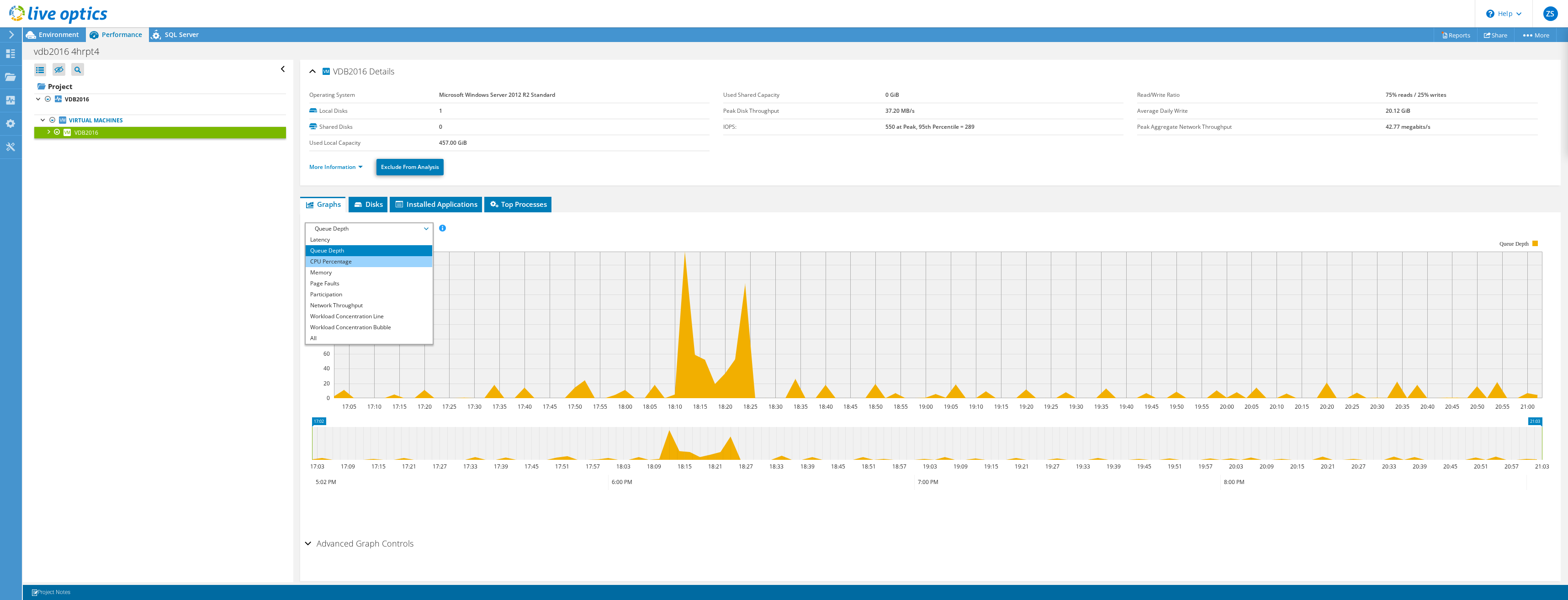
click at [354, 261] on li "CPU Percentage" at bounding box center [369, 261] width 126 height 11
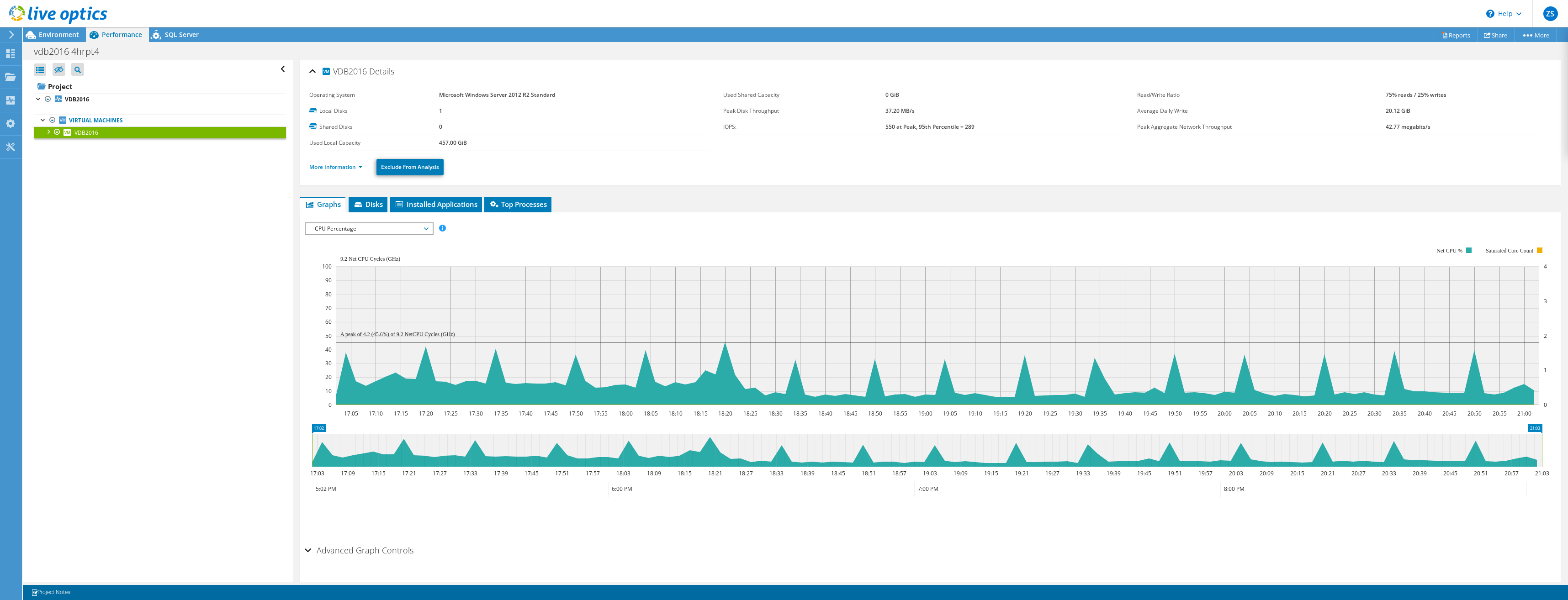
click at [417, 230] on span "CPU Percentage" at bounding box center [368, 228] width 118 height 11
click at [360, 272] on li "Memory" at bounding box center [369, 272] width 126 height 11
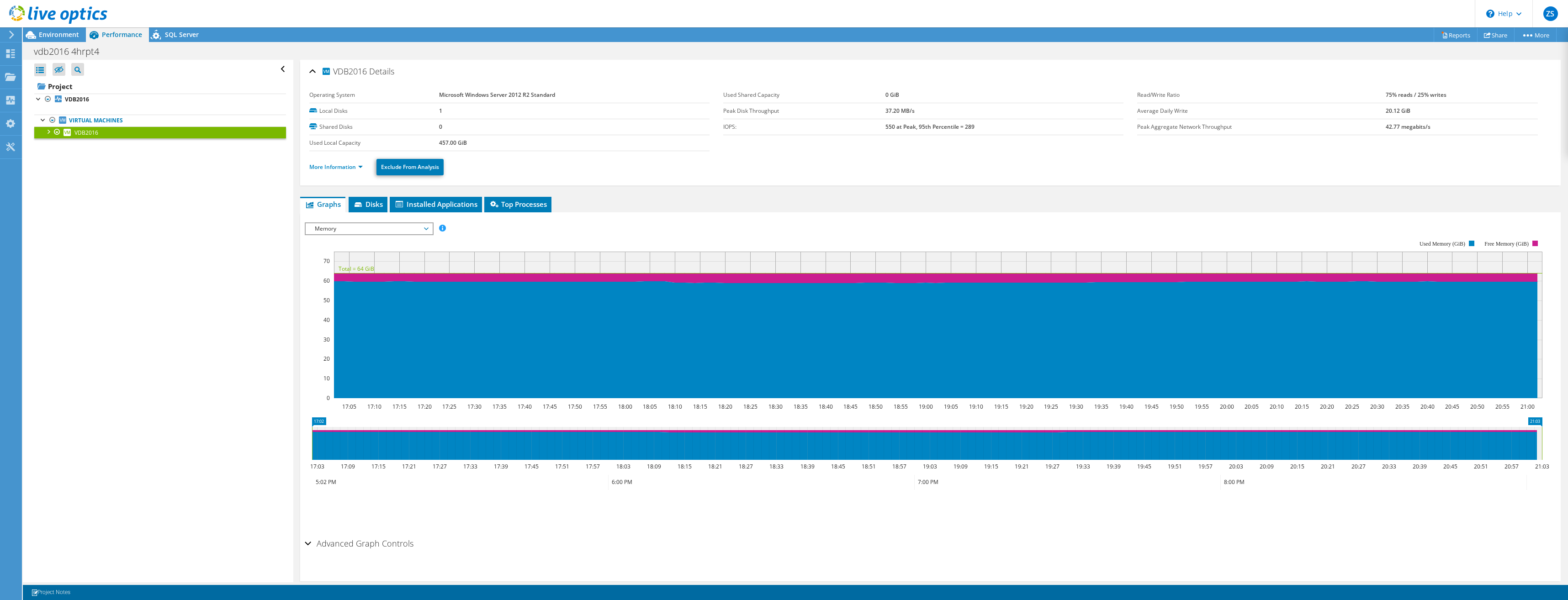
click at [412, 223] on span "Memory" at bounding box center [368, 228] width 118 height 11
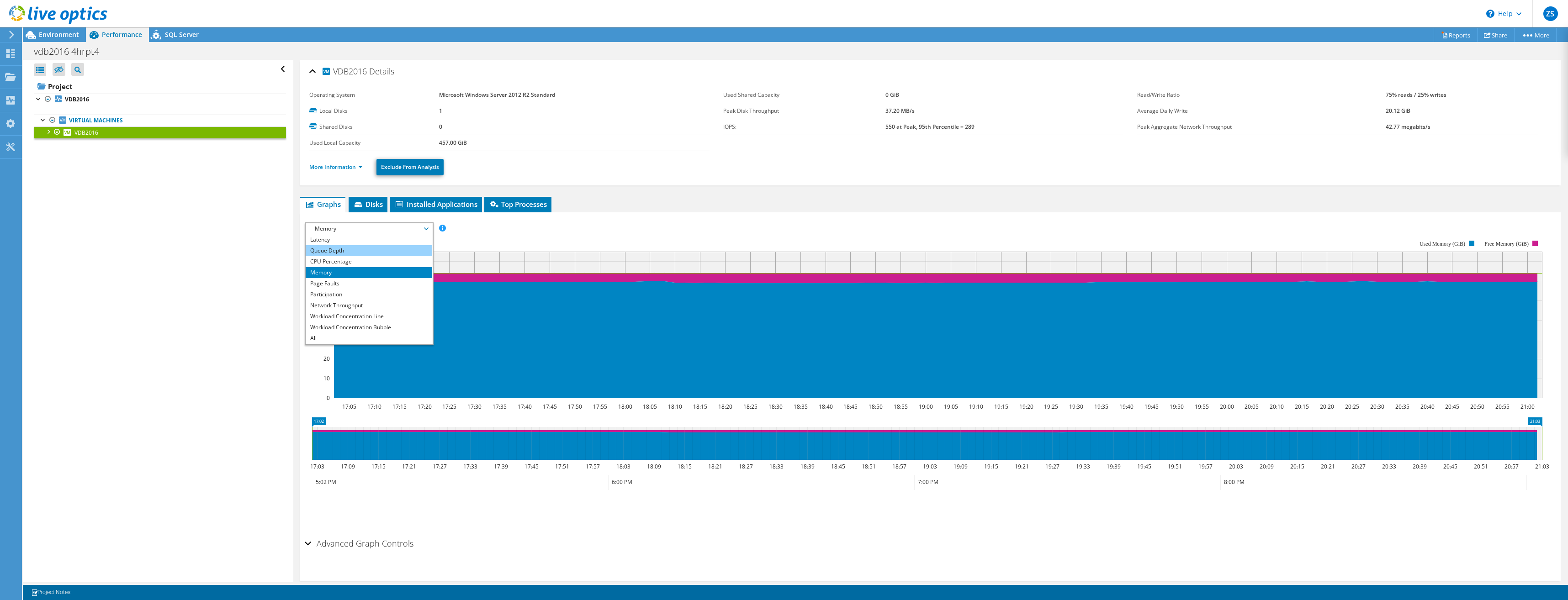
scroll to position [0, 0]
click at [338, 273] on li "Latency" at bounding box center [369, 272] width 126 height 11
